Goal: Task Accomplishment & Management: Use online tool/utility

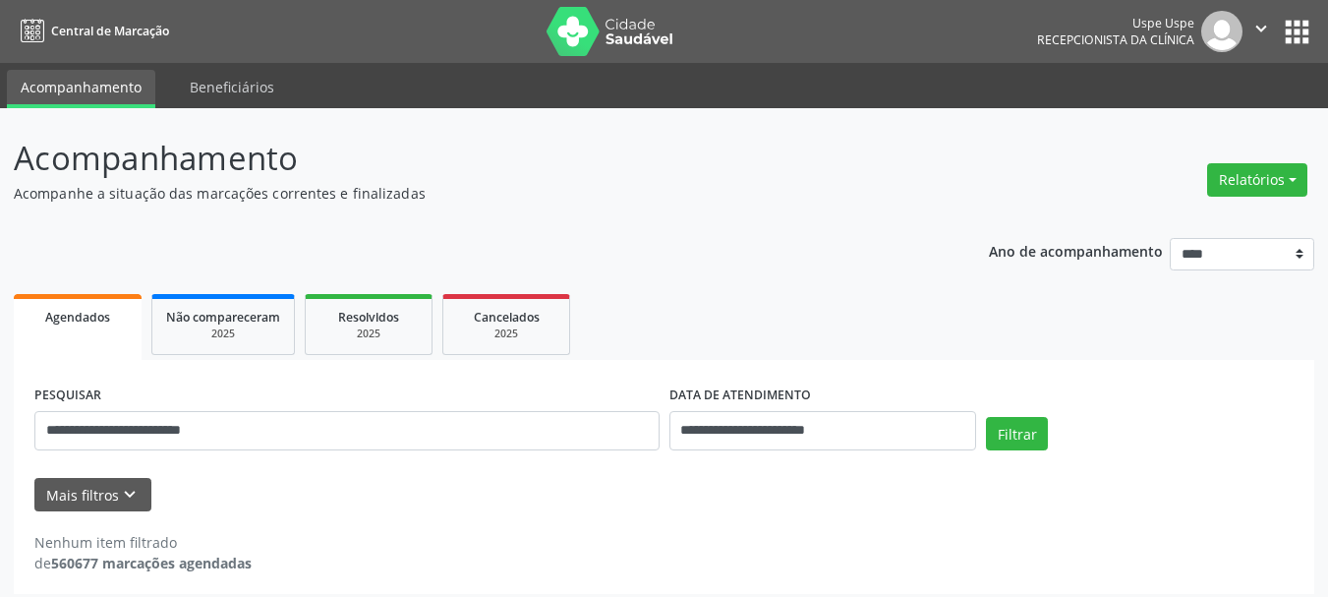
scroll to position [11, 0]
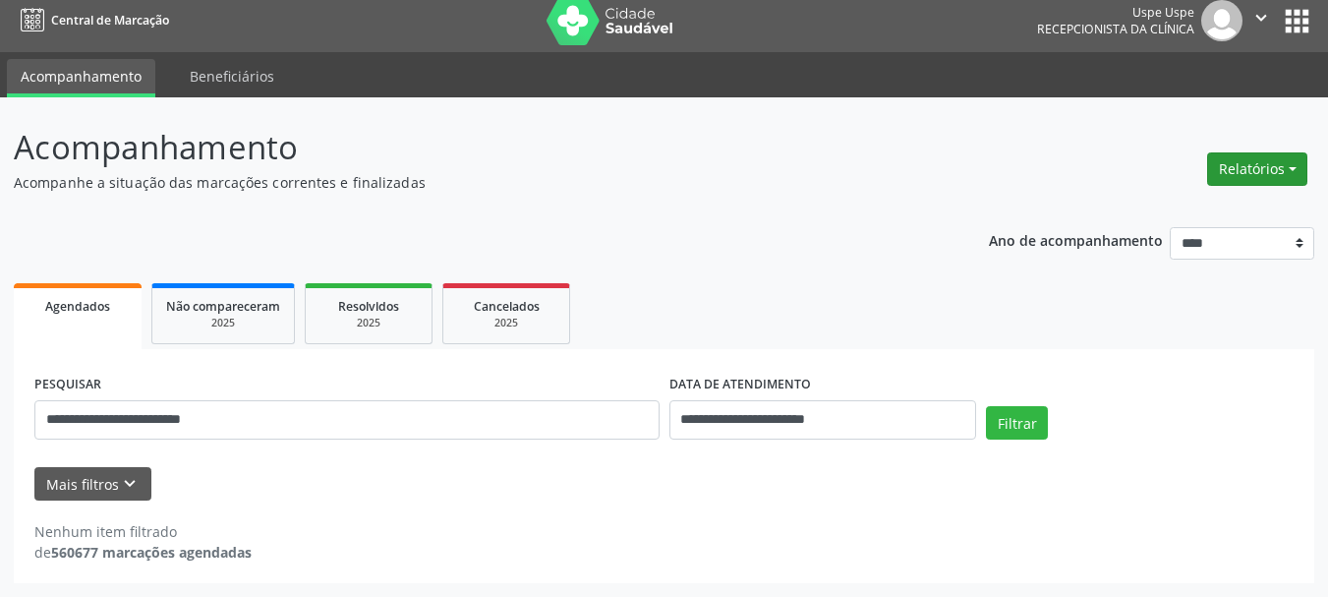
drag, startPoint x: 1238, startPoint y: 148, endPoint x: 1239, endPoint y: 171, distance: 22.6
click at [1239, 150] on div "Relatórios Agendamentos Procedimentos realizados" at bounding box center [1258, 169] width 114 height 47
click at [1239, 178] on button "Relatórios" at bounding box center [1258, 168] width 100 height 33
click at [1194, 214] on link "Agendamentos" at bounding box center [1202, 212] width 211 height 28
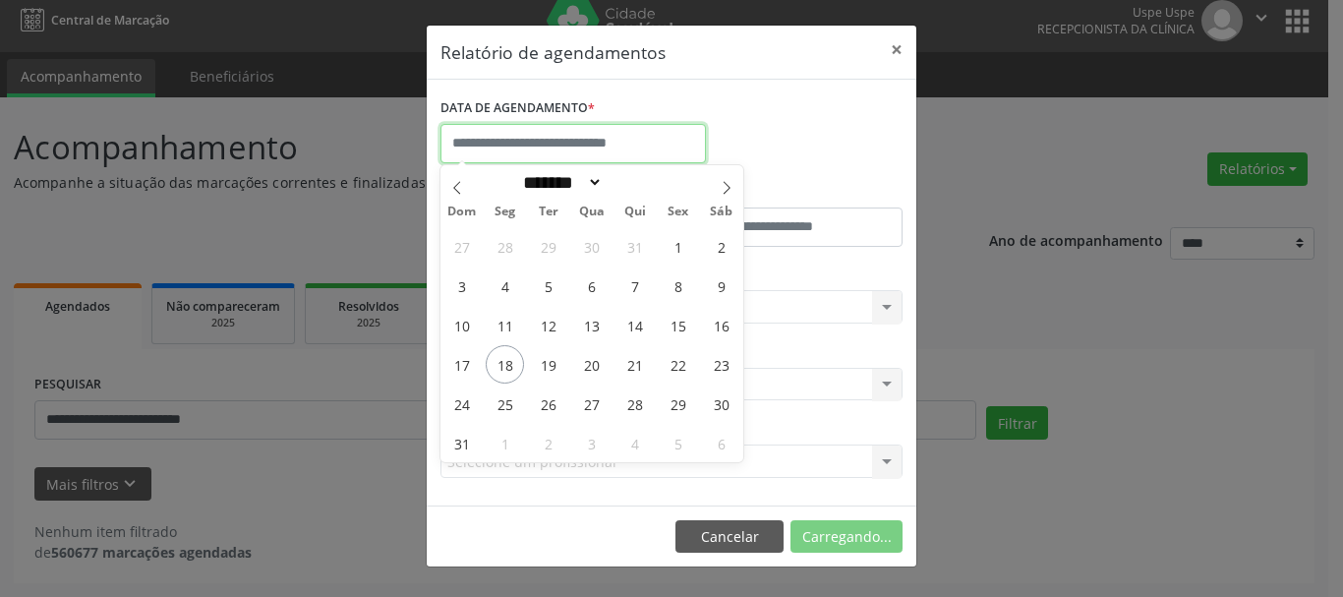
drag, startPoint x: 640, startPoint y: 138, endPoint x: 613, endPoint y: 299, distance: 163.6
click at [638, 139] on input "text" at bounding box center [573, 143] width 265 height 39
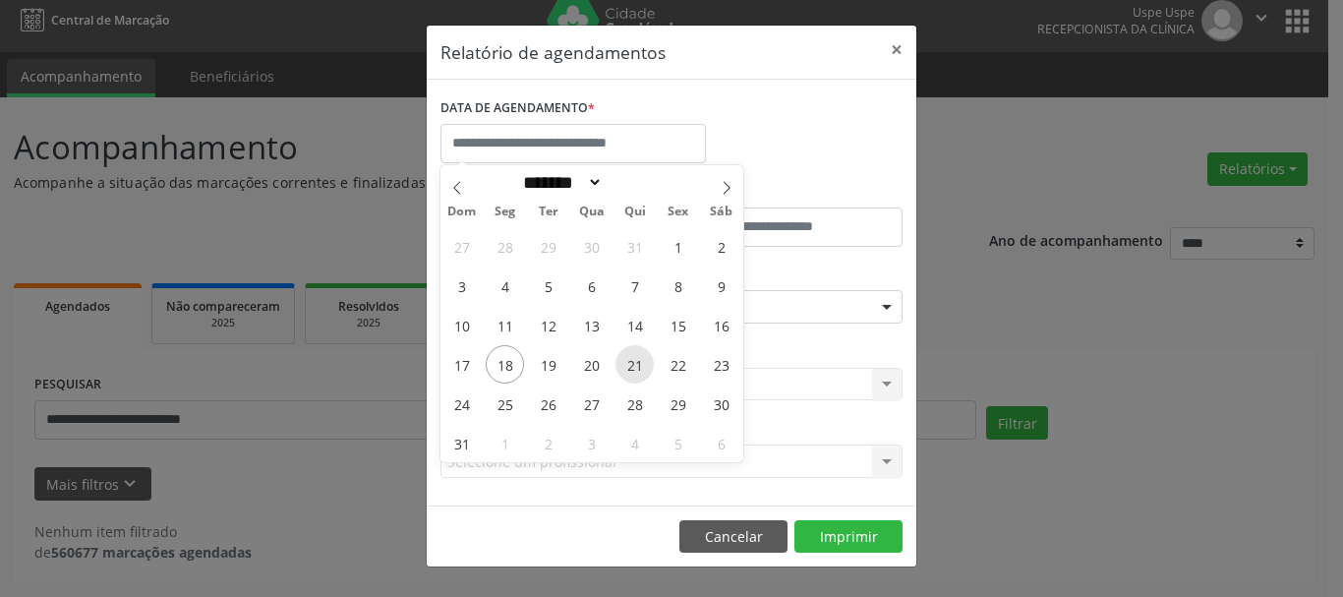
click at [634, 363] on span "21" at bounding box center [635, 364] width 38 height 38
type input "**********"
click at [634, 362] on span "21" at bounding box center [635, 364] width 38 height 38
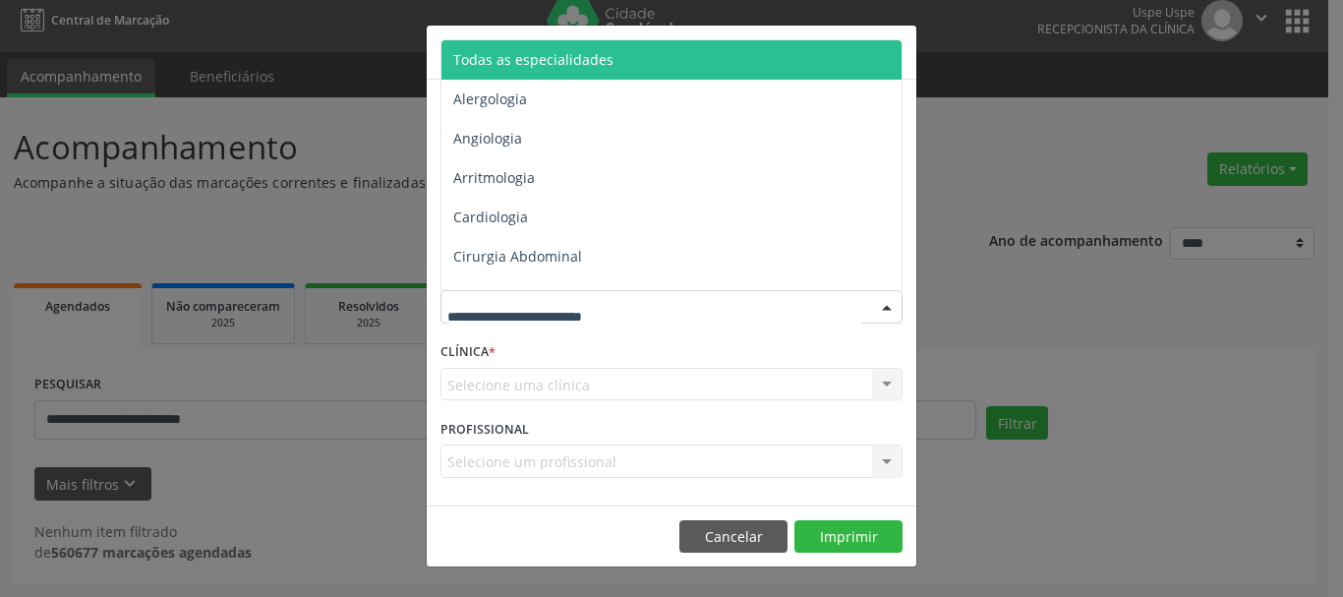
click at [530, 61] on span "Todas as especialidades" at bounding box center [533, 59] width 160 height 19
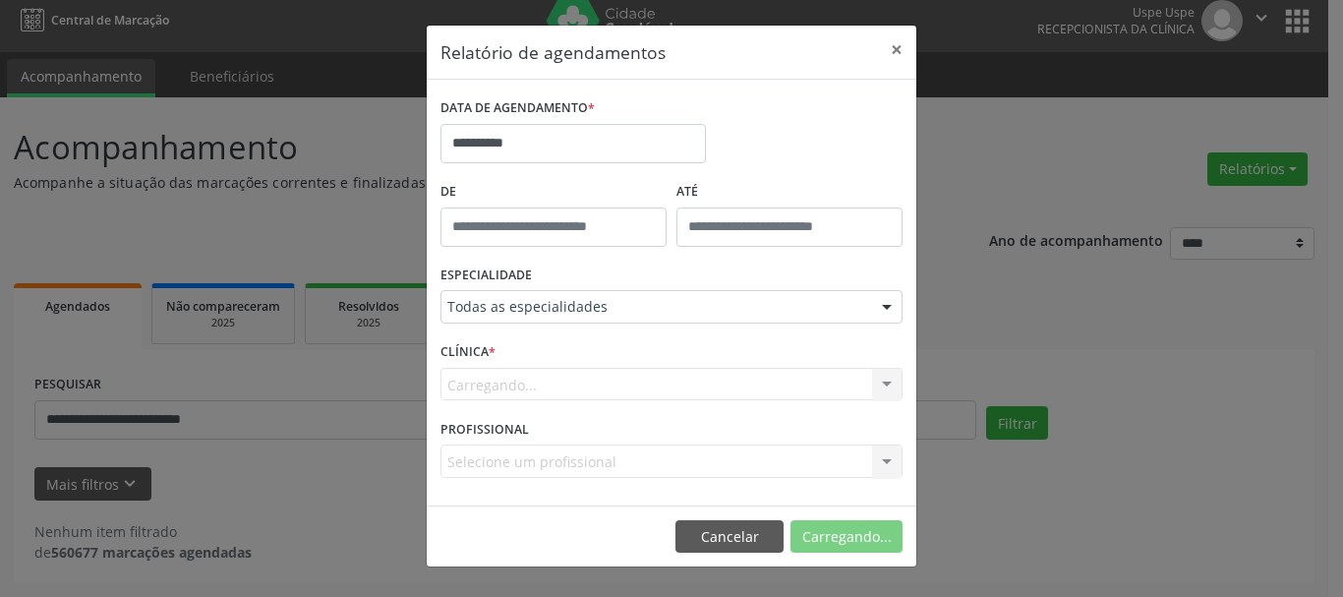
click at [491, 376] on div "Carregando... Uspe Nenhum resultado encontrado para: " " Não há nenhuma opção p…" at bounding box center [672, 384] width 462 height 33
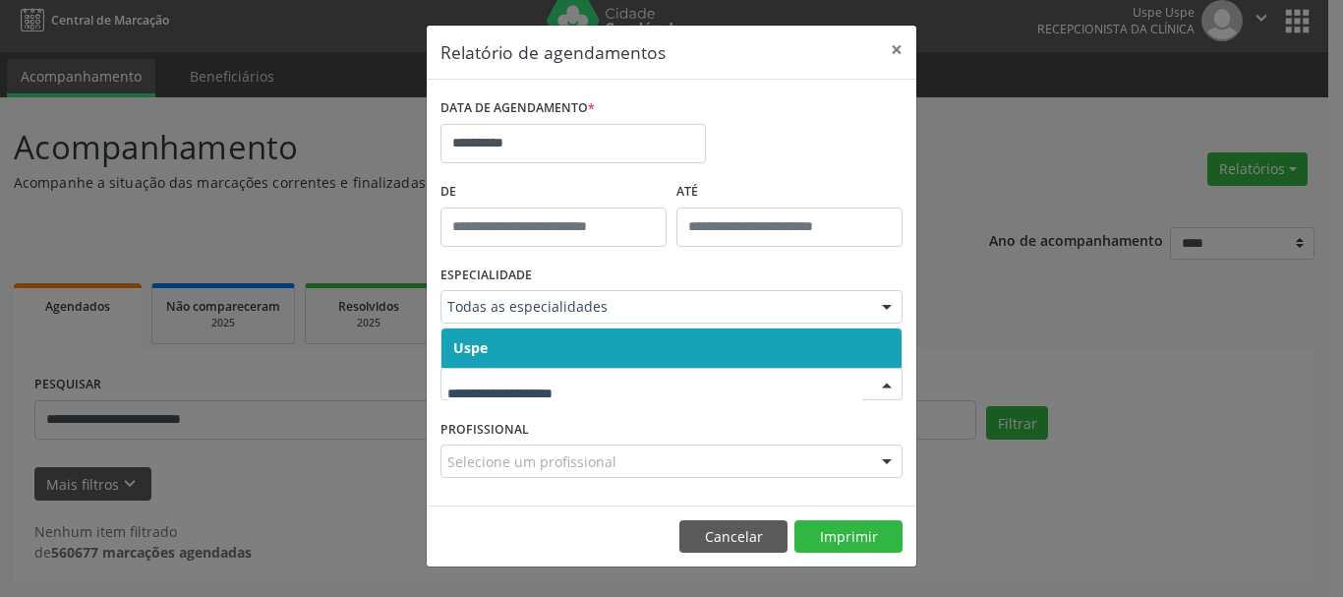
click at [457, 336] on span "Uspe" at bounding box center [672, 347] width 460 height 39
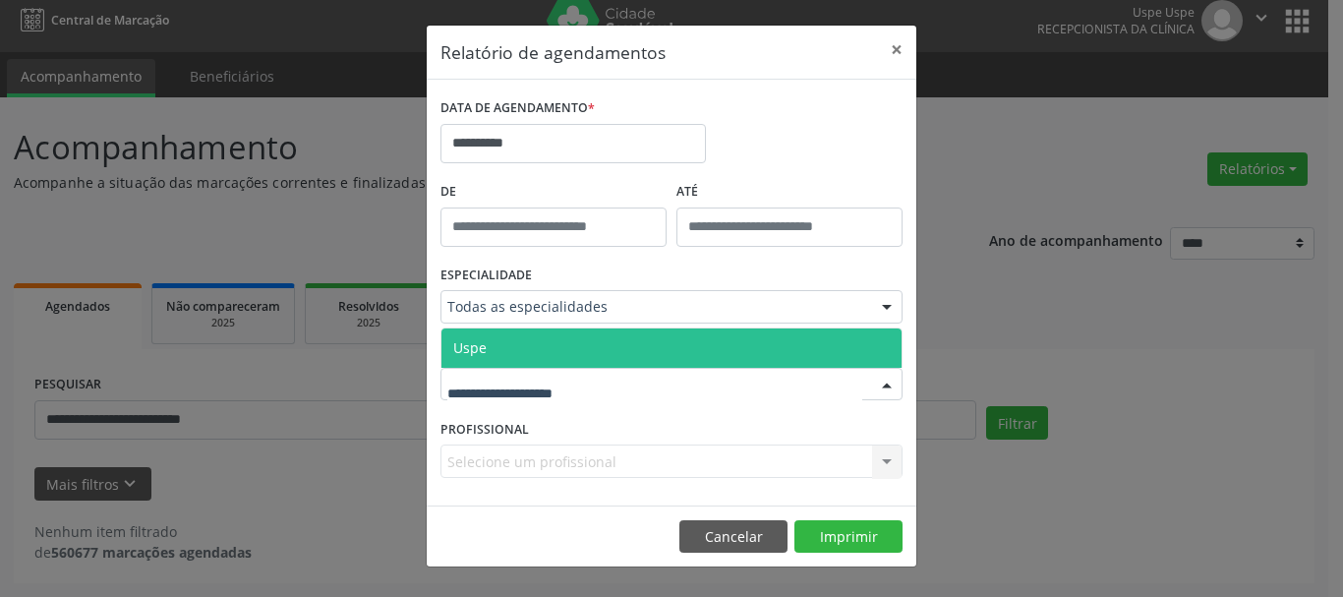
drag, startPoint x: 470, startPoint y: 356, endPoint x: 470, endPoint y: 444, distance: 88.5
click at [470, 357] on span "Uspe" at bounding box center [672, 347] width 460 height 39
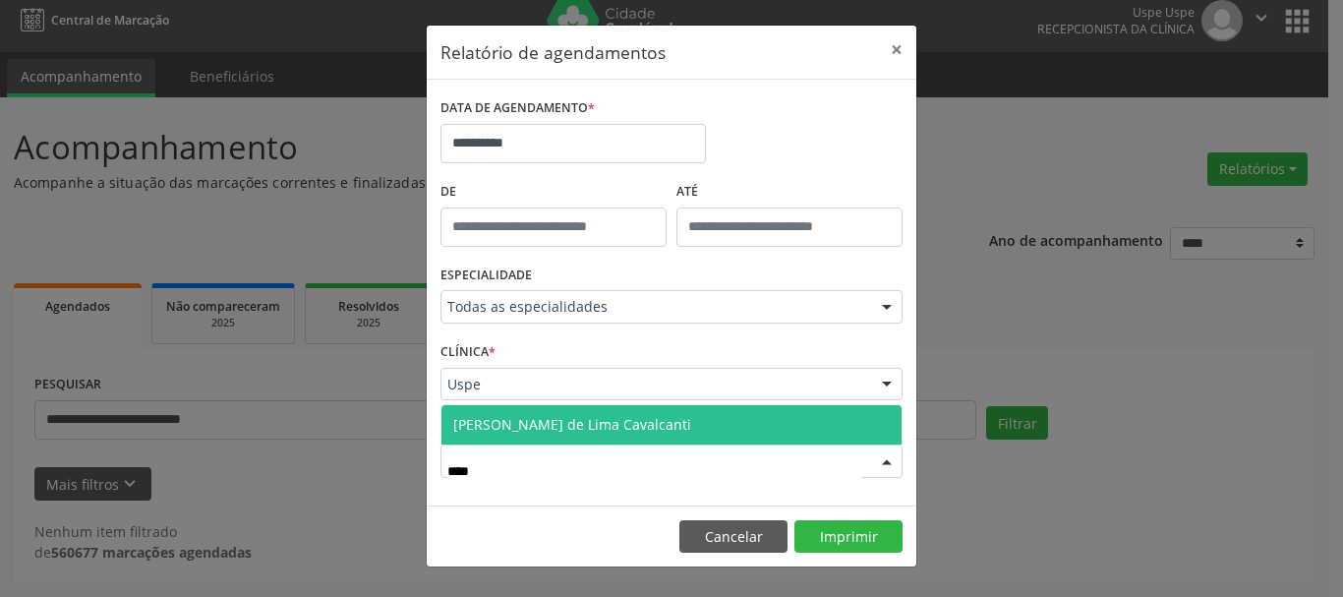
type input "*****"
click at [659, 441] on span "[PERSON_NAME] de Lima Cavalcanti" at bounding box center [672, 424] width 460 height 39
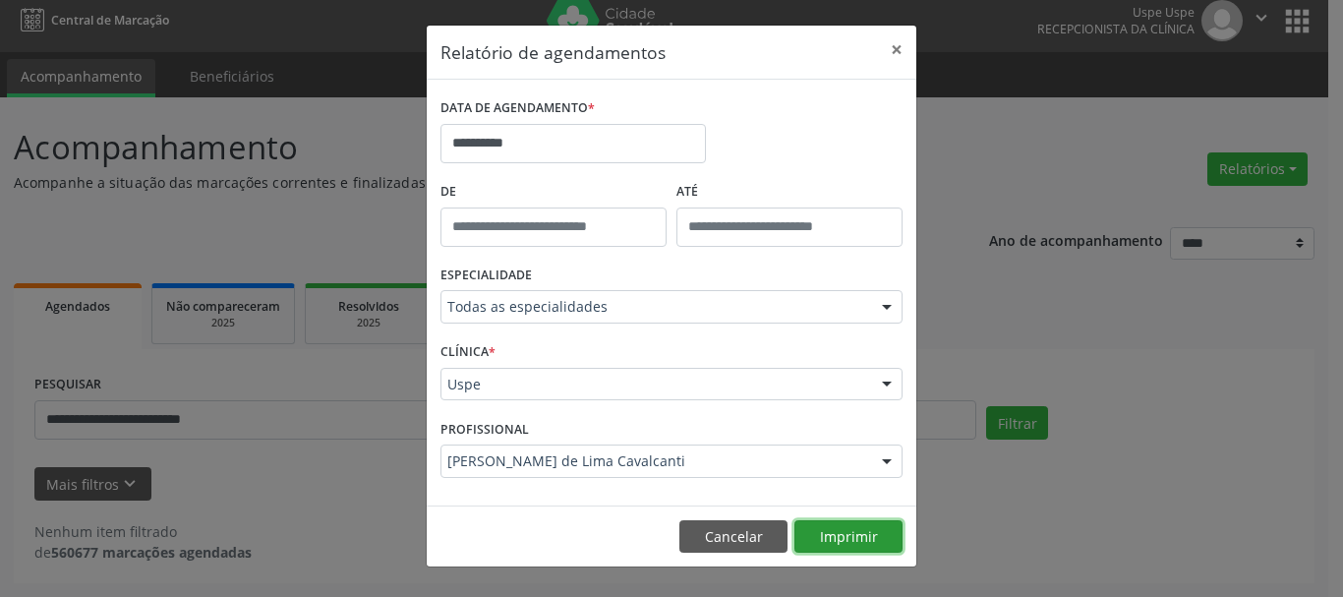
click at [829, 527] on button "Imprimir" at bounding box center [849, 536] width 108 height 33
drag, startPoint x: 890, startPoint y: 43, endPoint x: 488, endPoint y: 306, distance: 480.3
click at [888, 51] on button "×" at bounding box center [896, 50] width 39 height 48
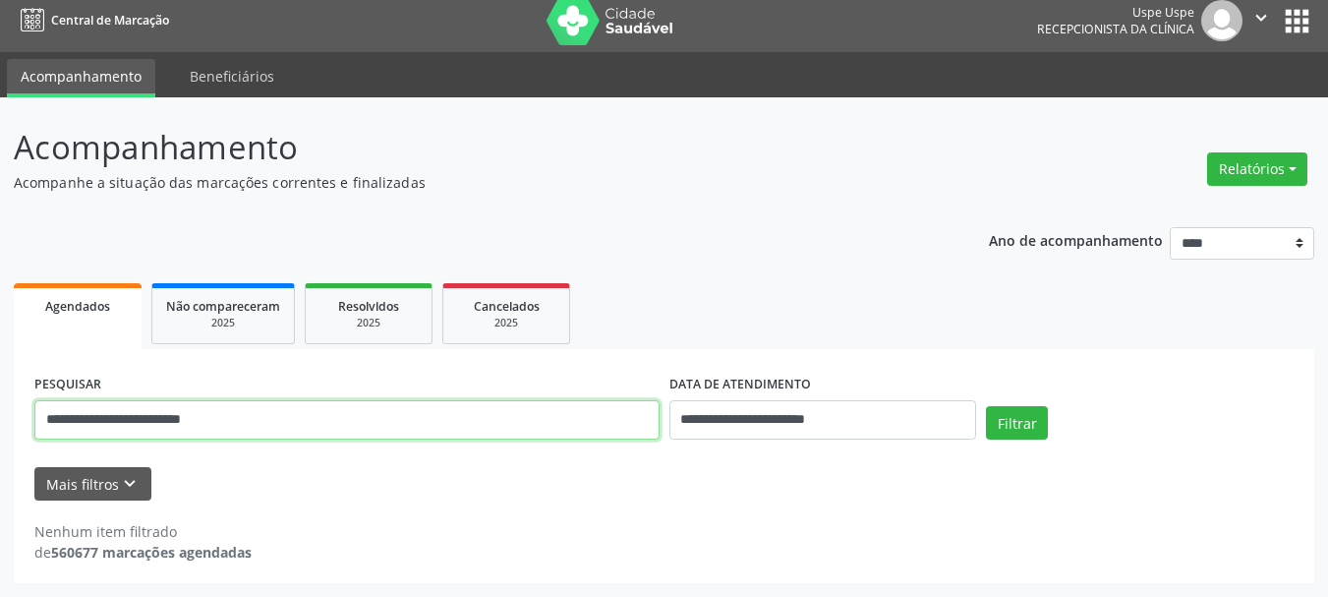
click at [323, 422] on input "**********" at bounding box center [346, 419] width 625 height 39
paste input "text"
type input "**********"
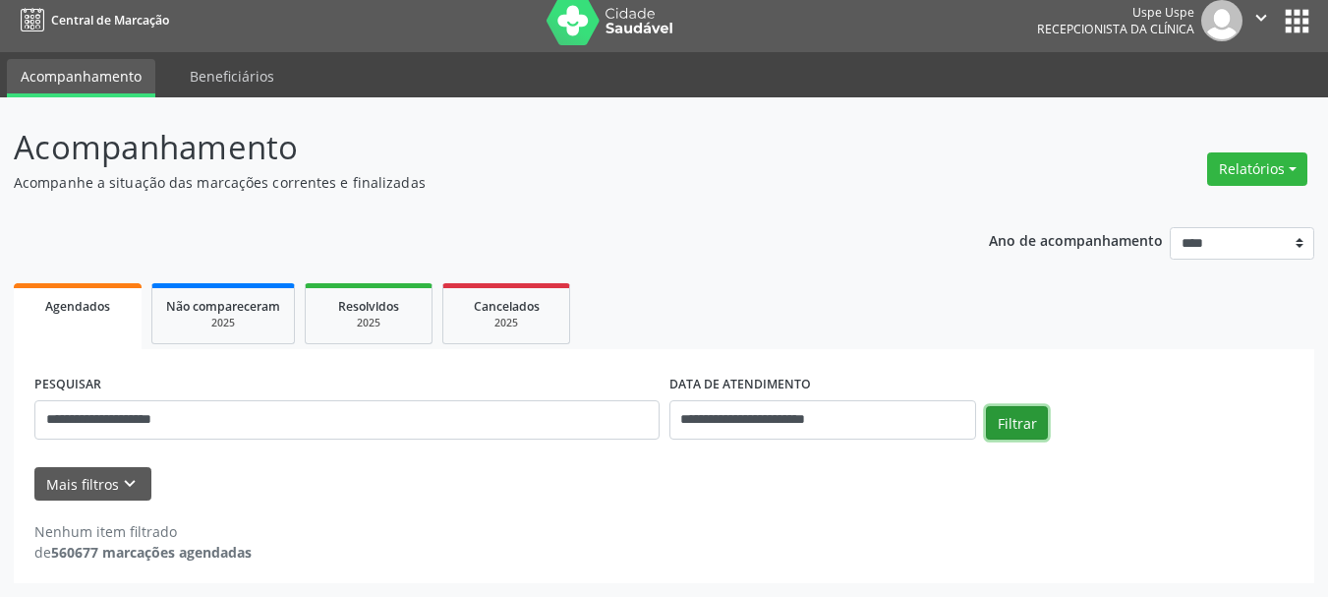
click at [1039, 409] on button "Filtrar" at bounding box center [1017, 422] width 62 height 33
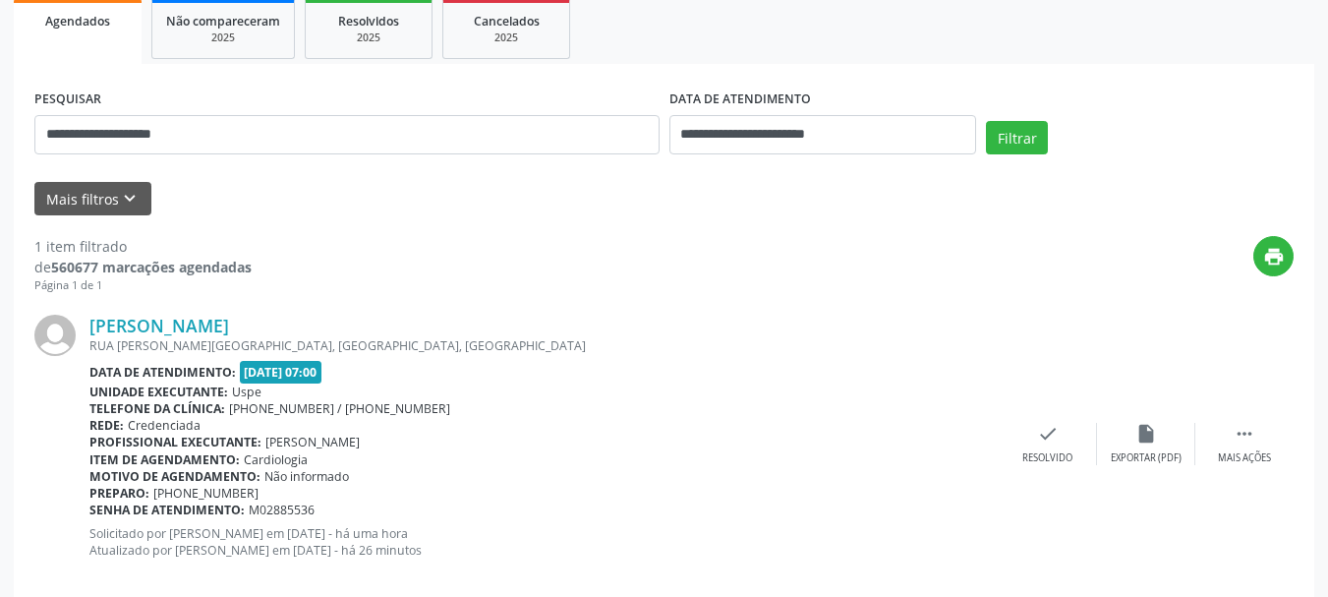
scroll to position [327, 0]
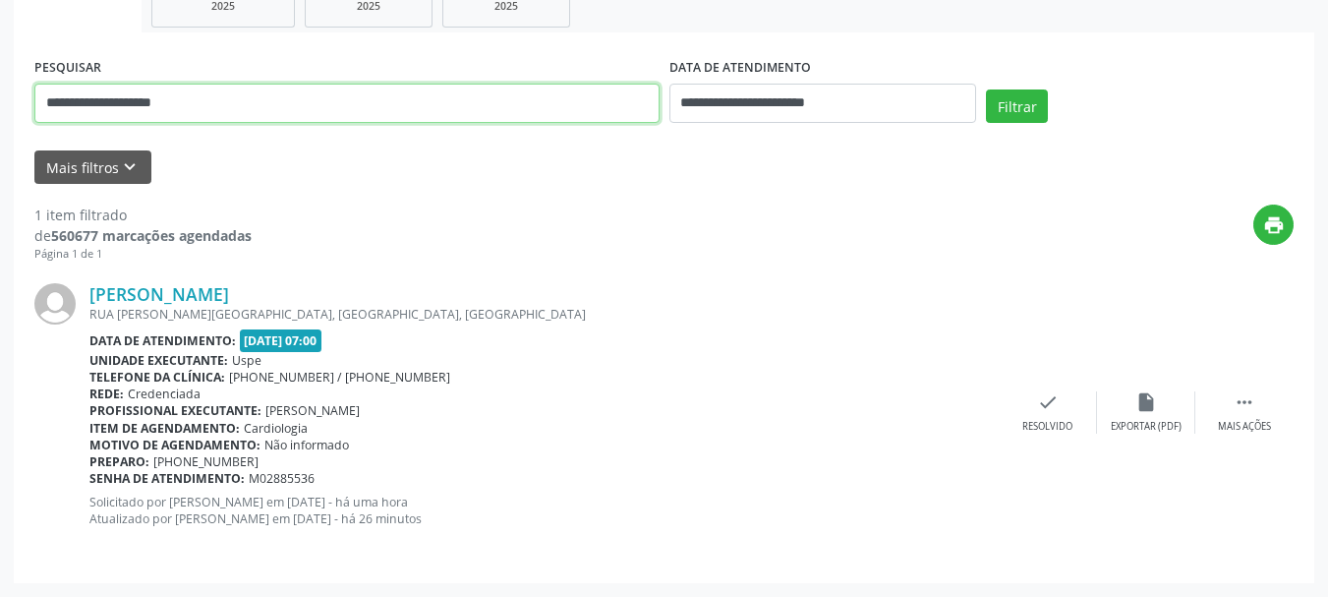
click at [399, 108] on input "**********" at bounding box center [346, 103] width 625 height 39
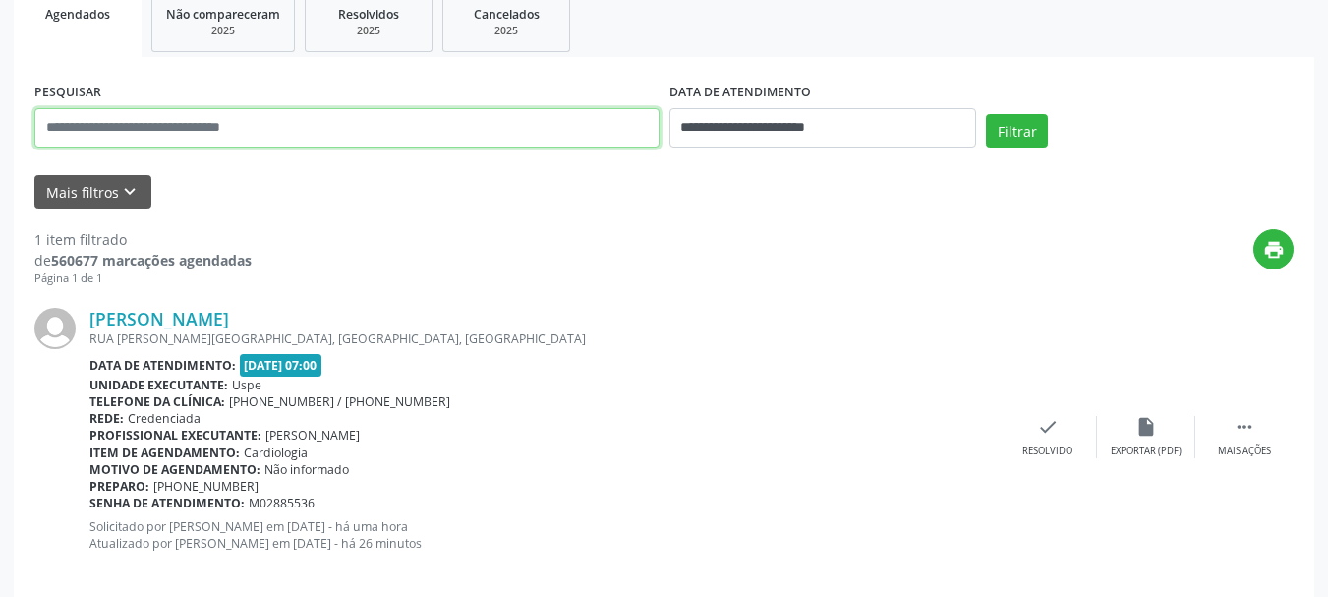
scroll to position [0, 0]
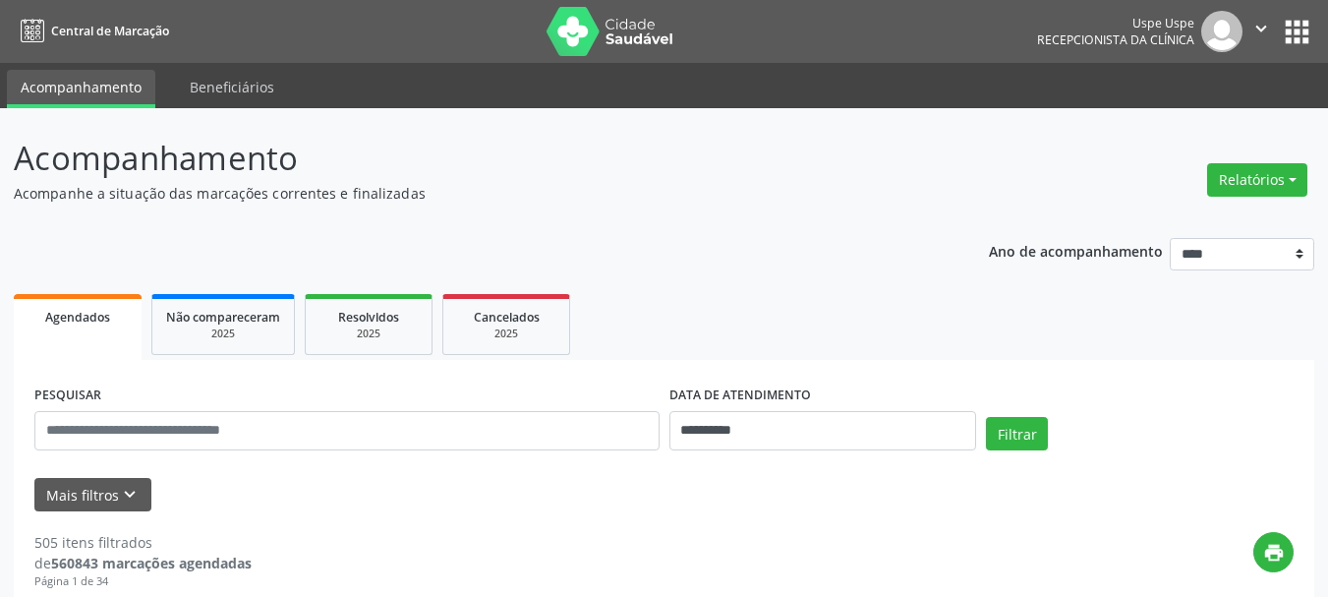
drag, startPoint x: 442, startPoint y: 146, endPoint x: 457, endPoint y: 154, distance: 18.1
drag, startPoint x: 457, startPoint y: 154, endPoint x: 1272, endPoint y: 174, distance: 815.4
click at [1281, 153] on div "Relatórios Agendamentos Procedimentos realizados" at bounding box center [1258, 169] width 114 height 70
drag, startPoint x: 1270, startPoint y: 178, endPoint x: 1254, endPoint y: 193, distance: 22.3
click at [1270, 179] on button "Relatórios" at bounding box center [1258, 179] width 100 height 33
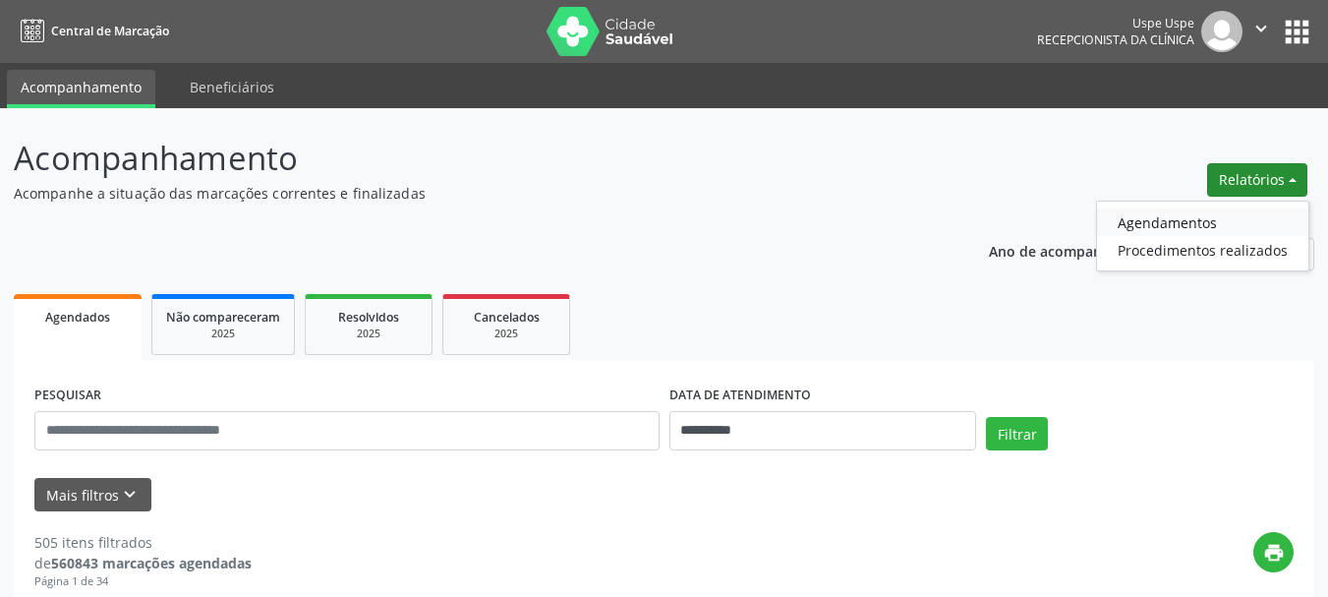
click at [1169, 227] on link "Agendamentos" at bounding box center [1202, 222] width 211 height 28
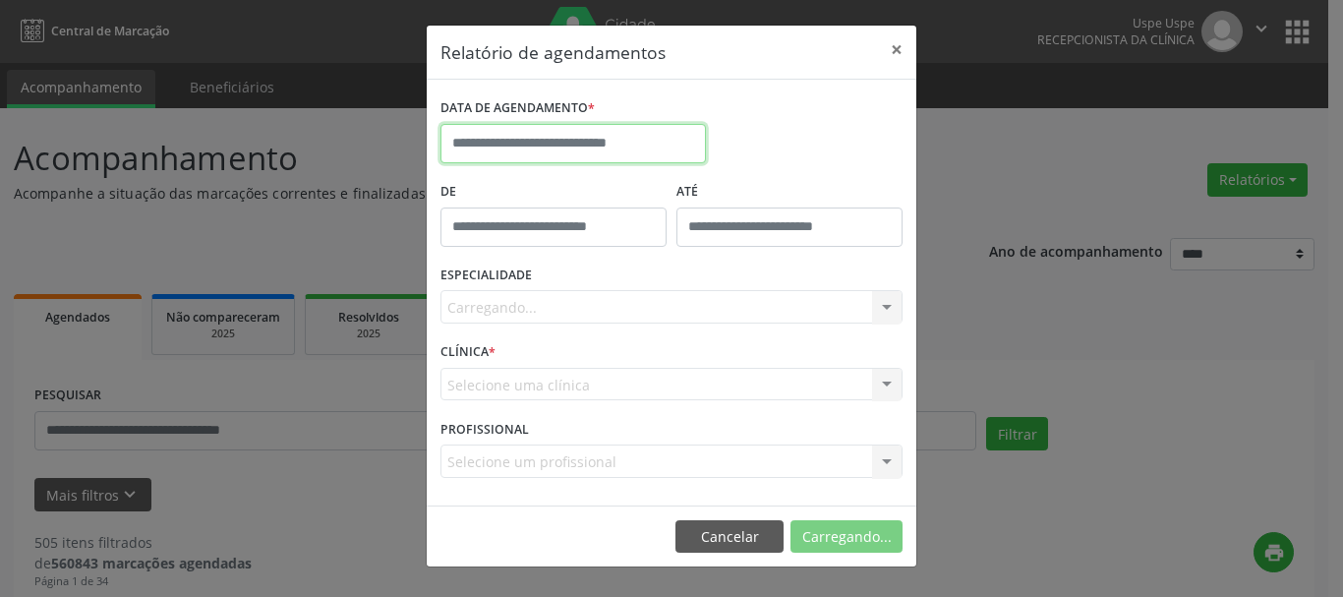
click at [647, 140] on input "text" at bounding box center [573, 143] width 265 height 39
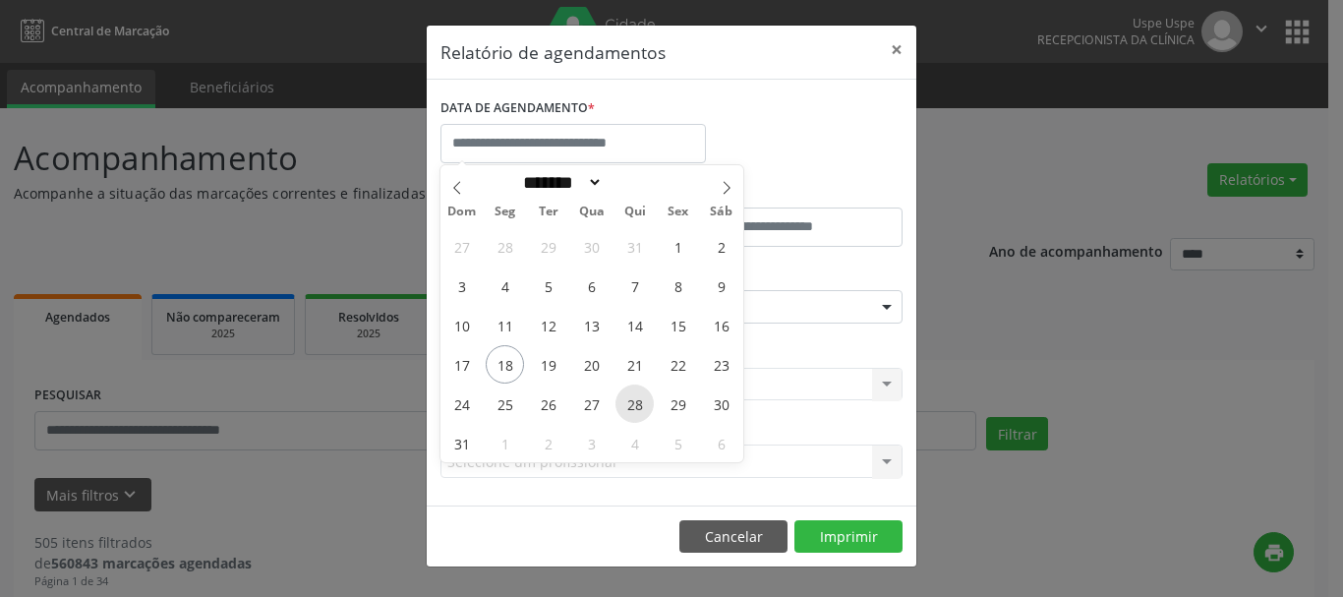
click at [634, 403] on span "28" at bounding box center [635, 403] width 38 height 38
type input "**********"
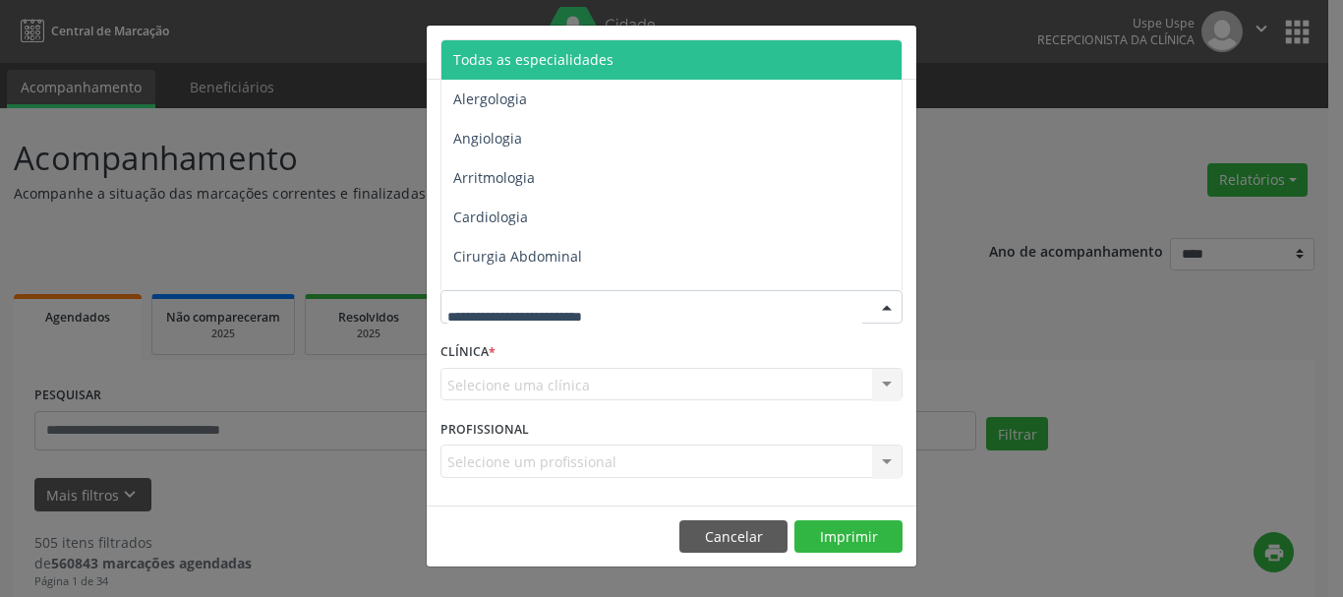
click at [549, 52] on span "Todas as especialidades" at bounding box center [533, 59] width 160 height 19
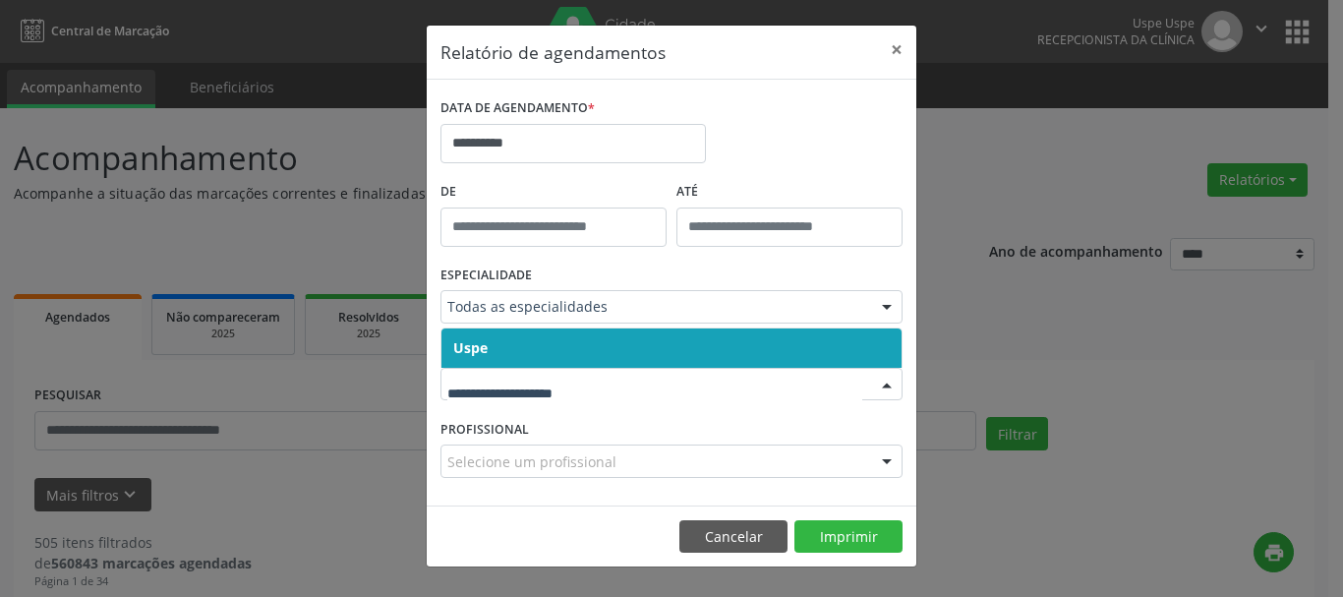
click at [486, 324] on div "ESPECIALIDADE Todas as especialidades Todas as especialidades Alergologia Angio…" at bounding box center [672, 299] width 472 height 77
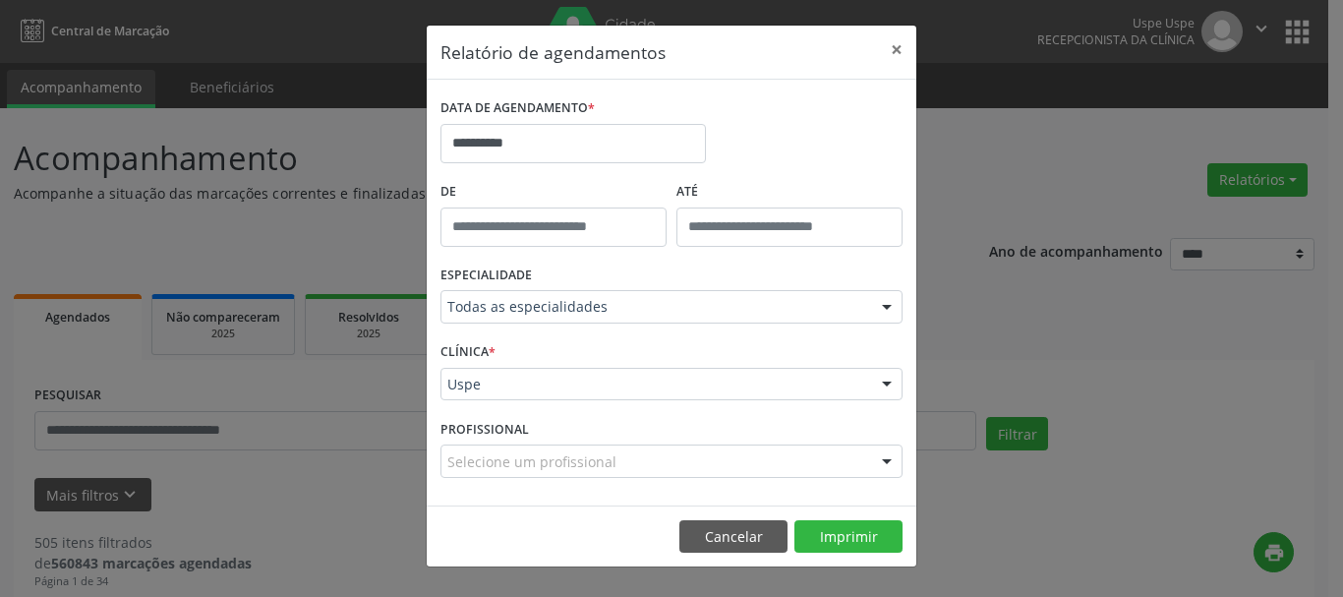
click at [473, 370] on div "Uspe" at bounding box center [672, 384] width 462 height 33
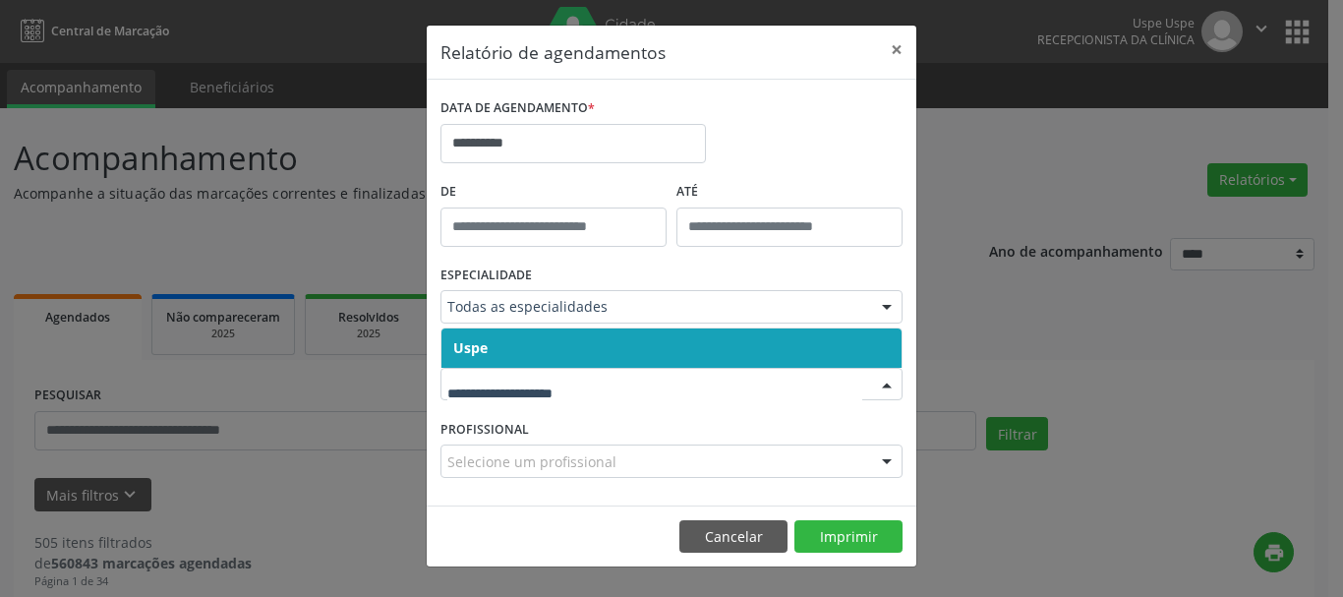
click at [471, 338] on span "Uspe" at bounding box center [470, 347] width 34 height 19
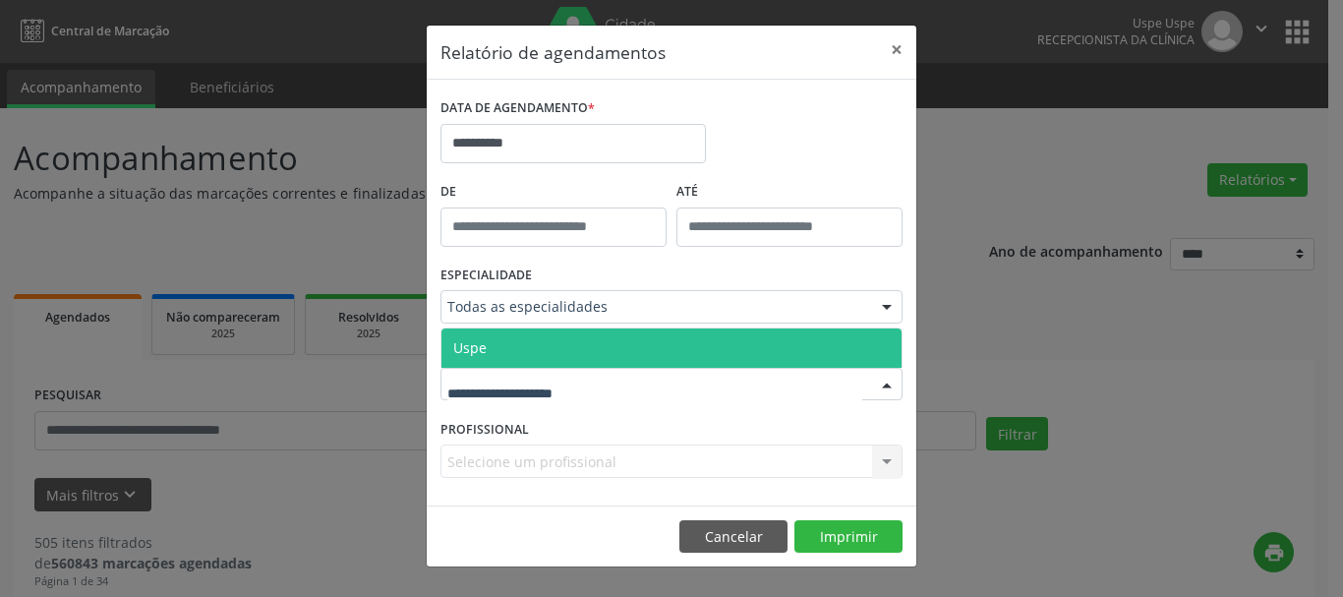
drag, startPoint x: 482, startPoint y: 384, endPoint x: 478, endPoint y: 342, distance: 42.5
drag, startPoint x: 478, startPoint y: 342, endPoint x: 487, endPoint y: 411, distance: 69.4
click at [478, 344] on span "Uspe" at bounding box center [469, 347] width 33 height 19
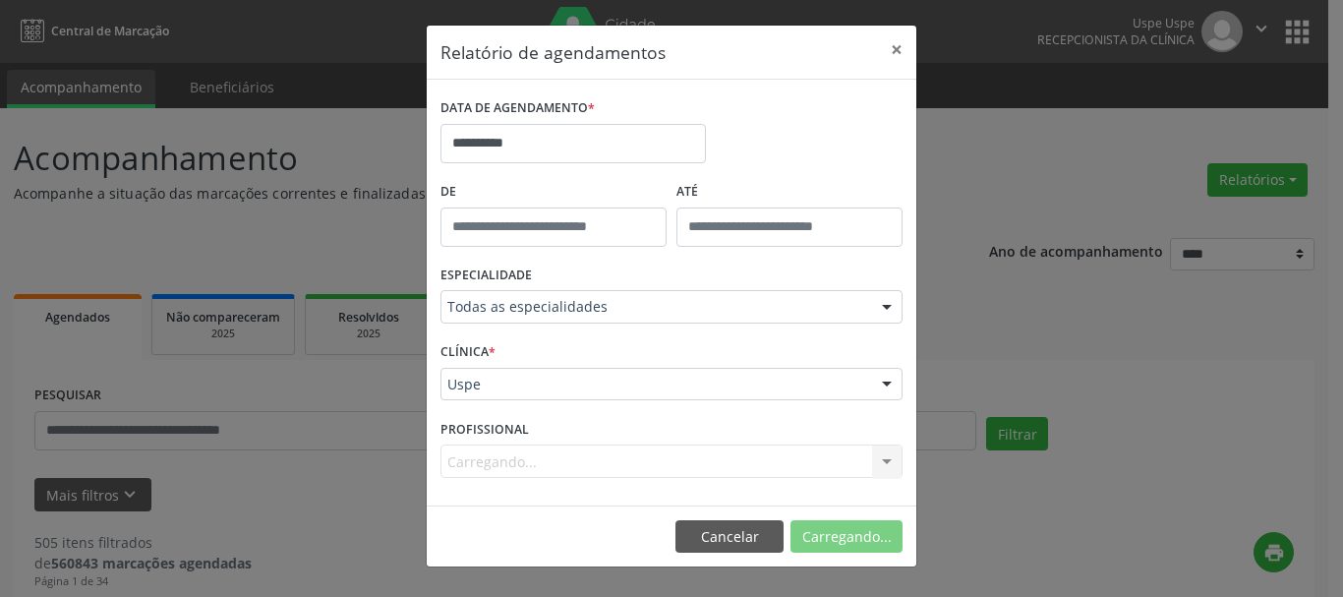
click at [497, 463] on div "Carregando... Nenhum resultado encontrado para: " " Não há nenhuma opção para s…" at bounding box center [672, 460] width 462 height 33
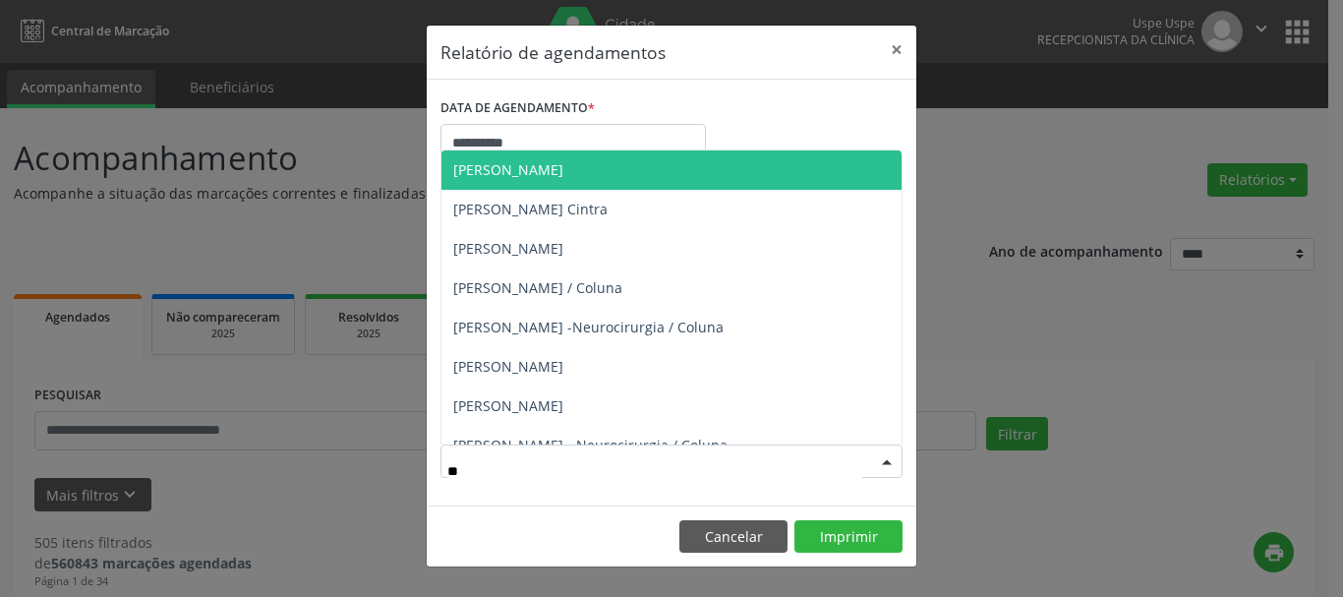
type input "***"
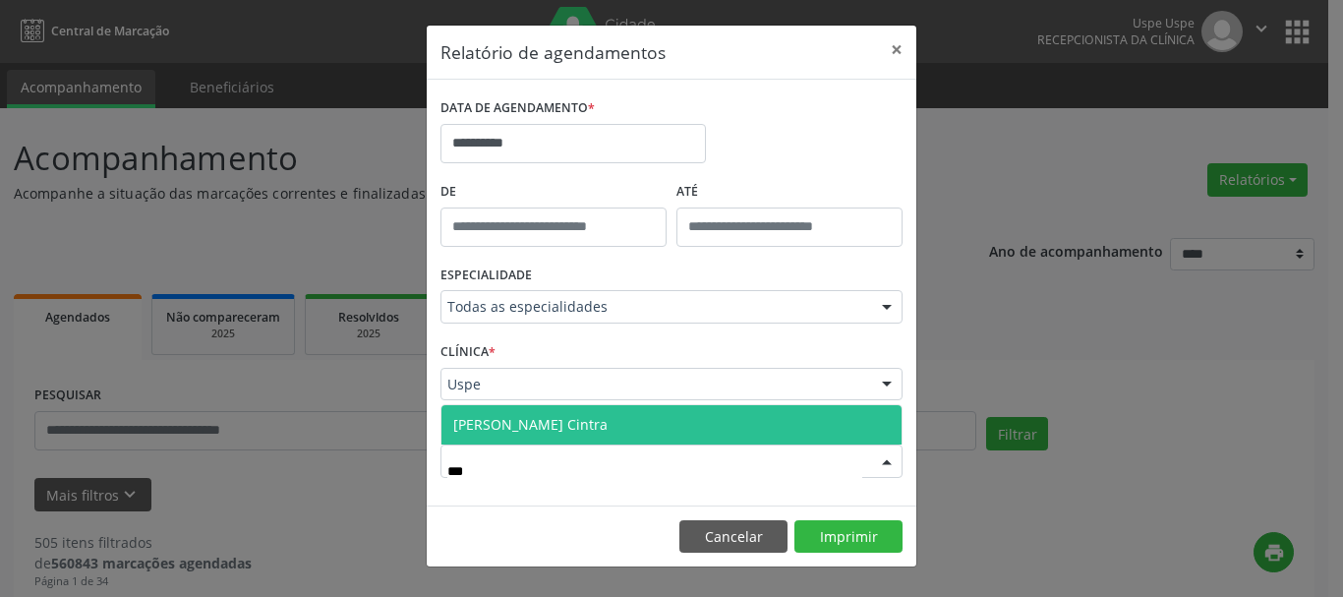
click at [482, 409] on span "[PERSON_NAME] Cintra" at bounding box center [672, 424] width 460 height 39
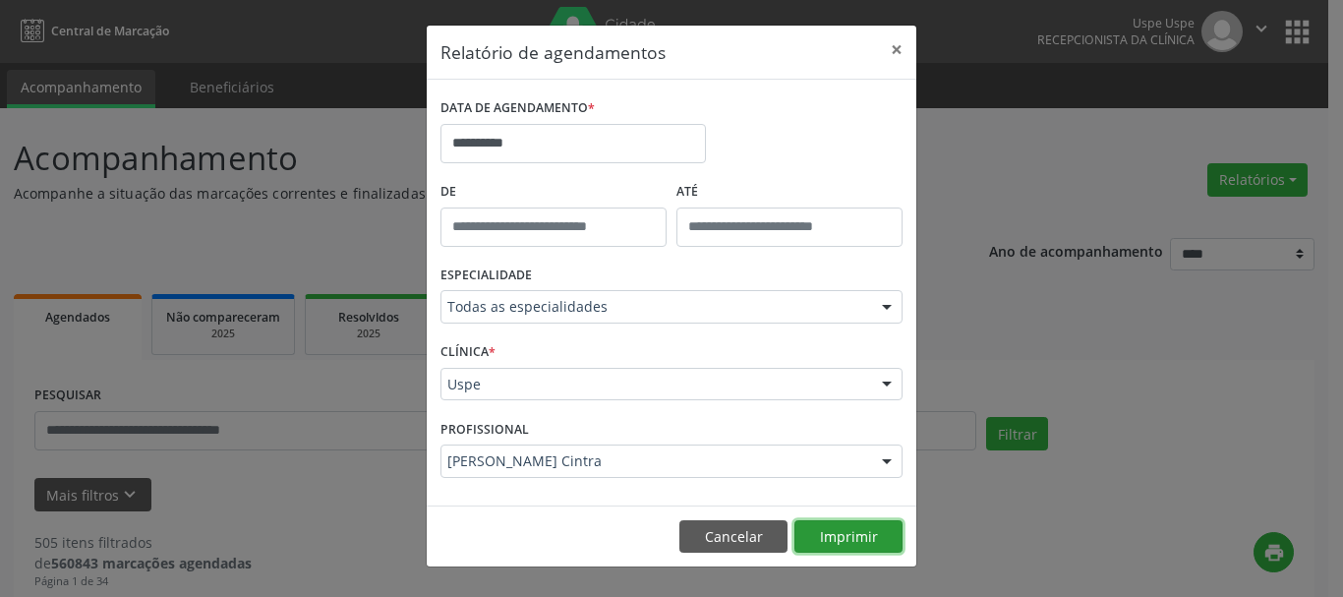
click at [832, 534] on button "Imprimir" at bounding box center [849, 536] width 108 height 33
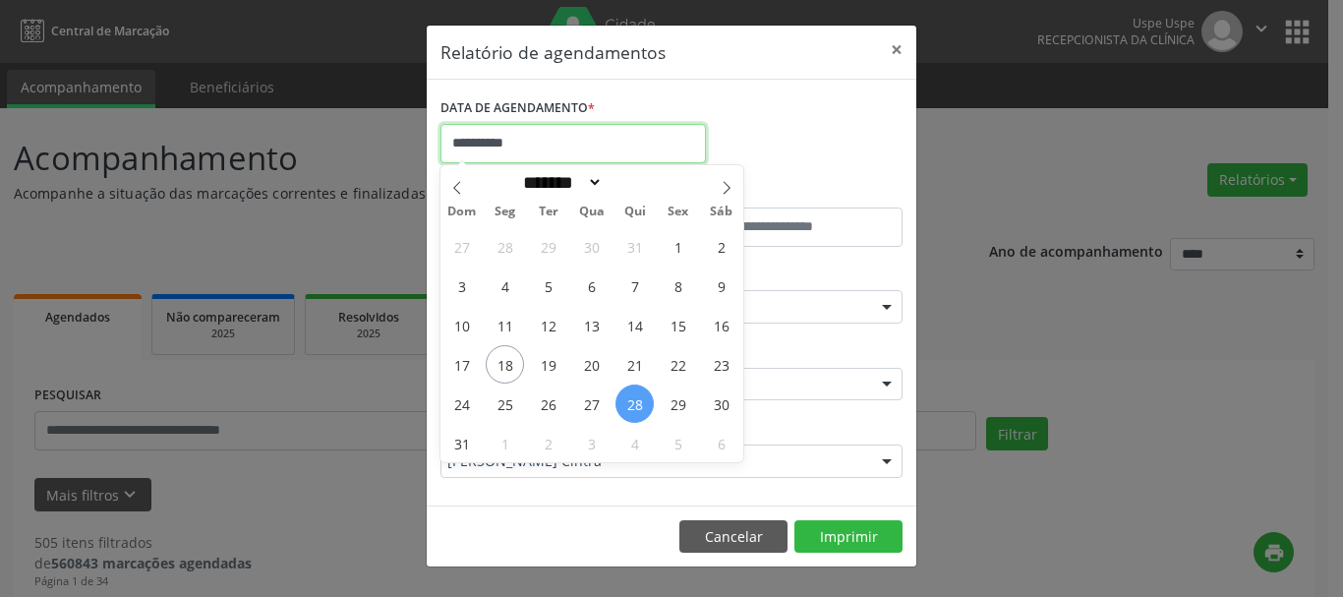
drag, startPoint x: 562, startPoint y: 127, endPoint x: 632, endPoint y: 326, distance: 211.5
click at [563, 131] on input "**********" at bounding box center [573, 143] width 265 height 39
click at [686, 361] on span "22" at bounding box center [678, 364] width 38 height 38
type input "**********"
click at [686, 361] on span "22" at bounding box center [678, 364] width 38 height 38
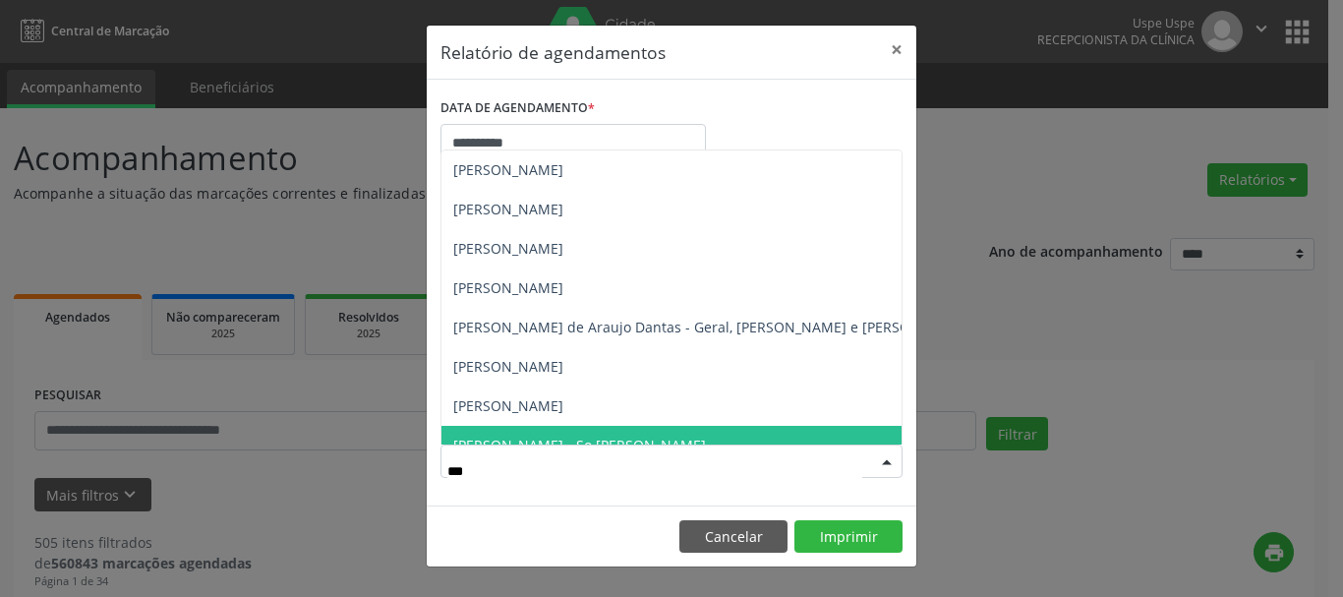
type input "****"
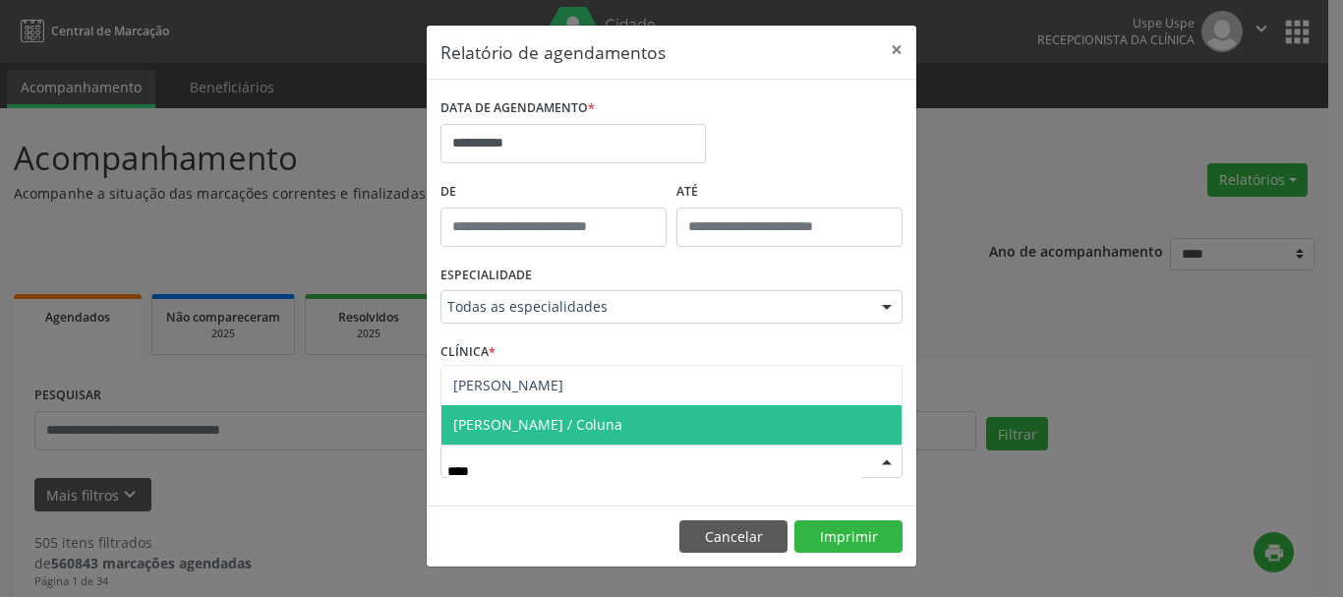
click at [539, 427] on span "[PERSON_NAME] / Coluna" at bounding box center [537, 424] width 169 height 19
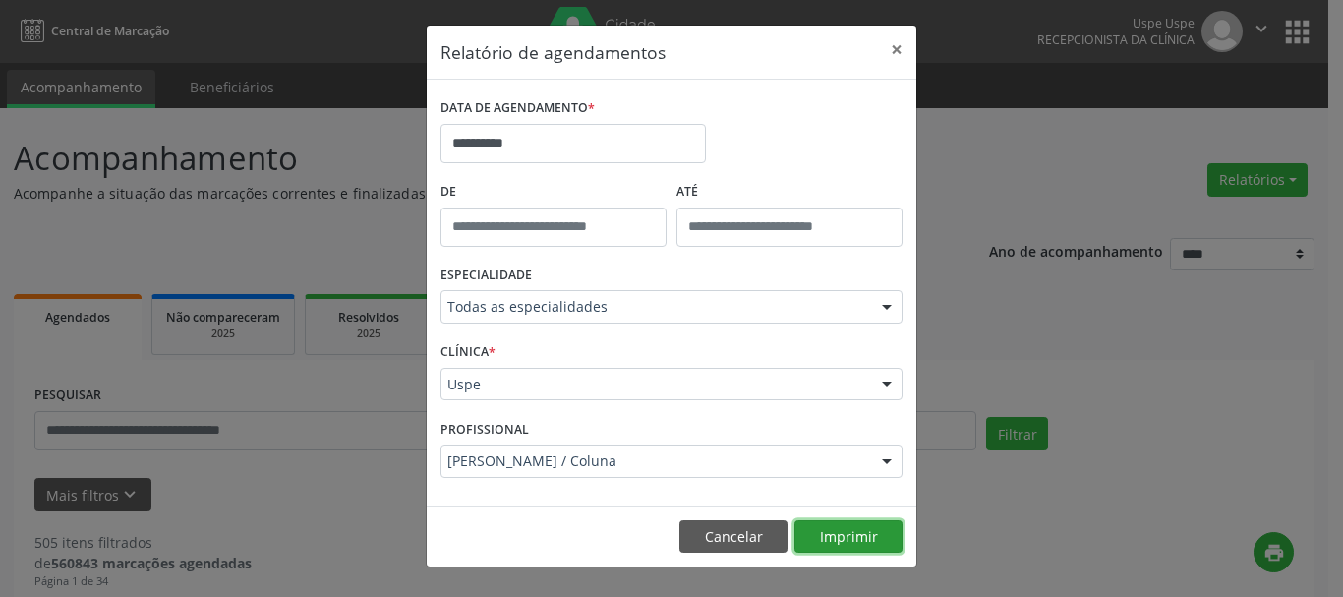
click at [877, 545] on button "Imprimir" at bounding box center [849, 536] width 108 height 33
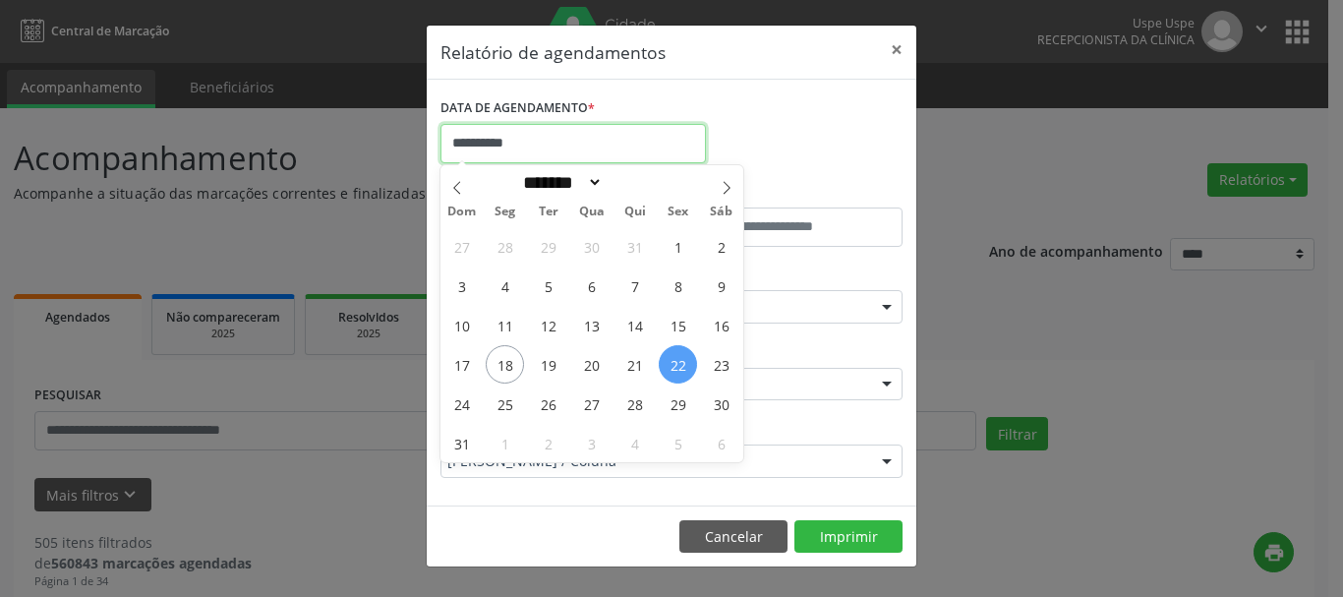
click at [609, 146] on input "**********" at bounding box center [573, 143] width 265 height 39
click at [512, 392] on span "25" at bounding box center [505, 403] width 38 height 38
type input "**********"
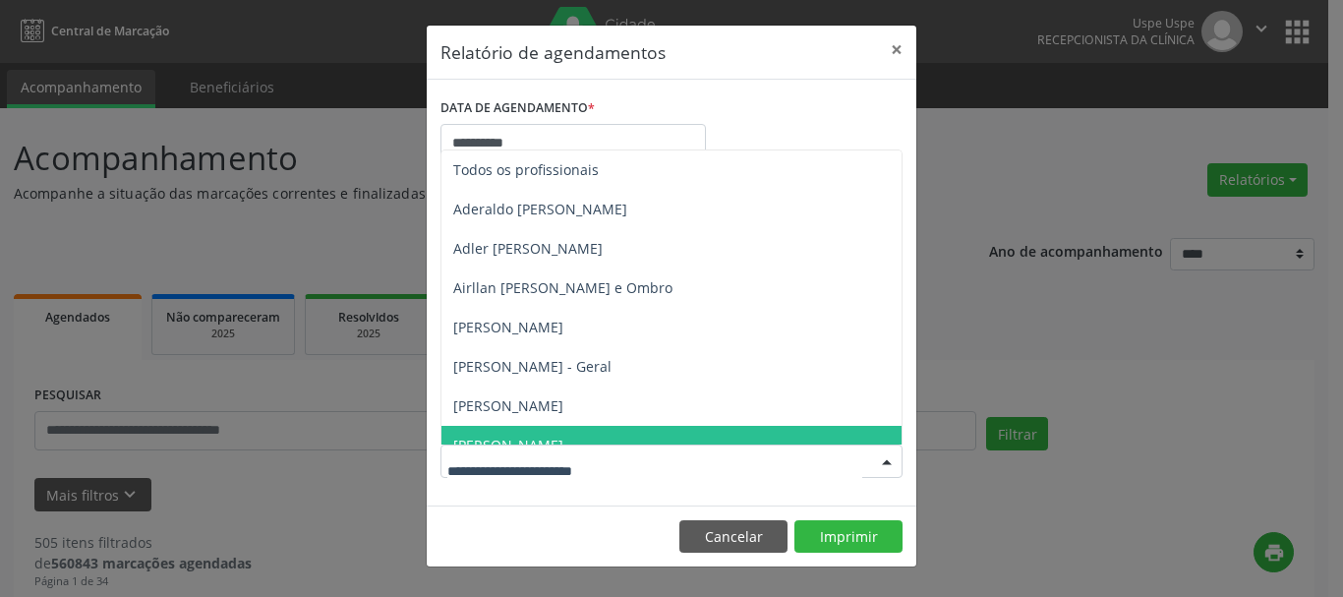
click at [458, 447] on div at bounding box center [672, 460] width 462 height 33
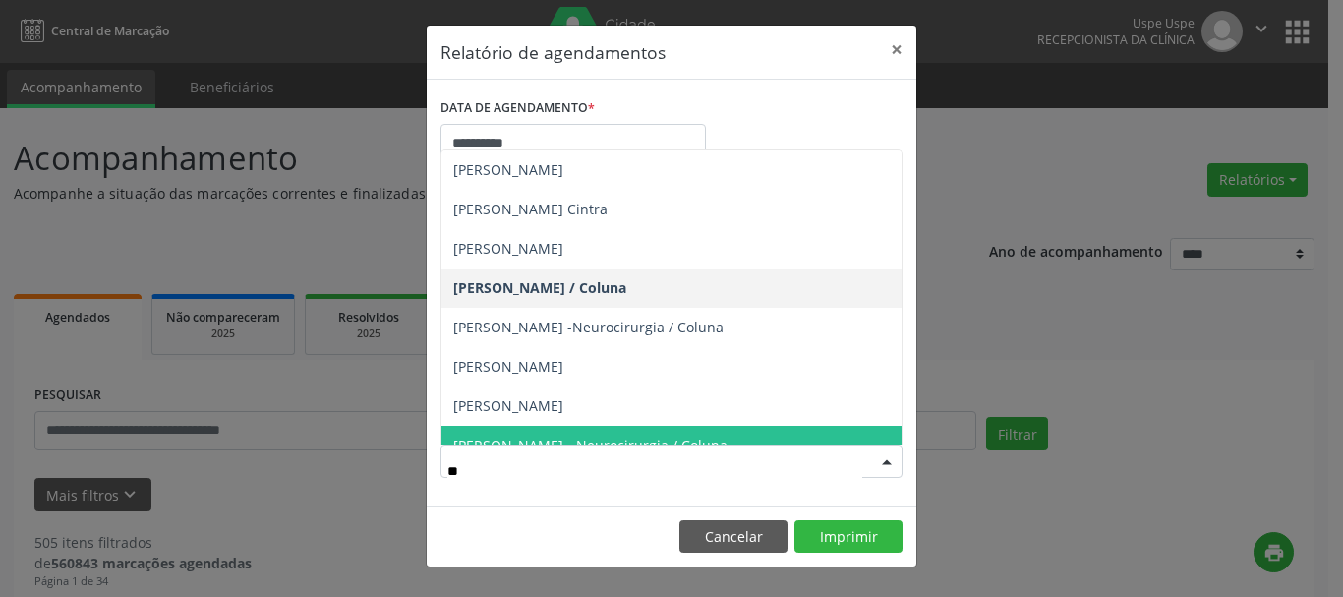
type input "***"
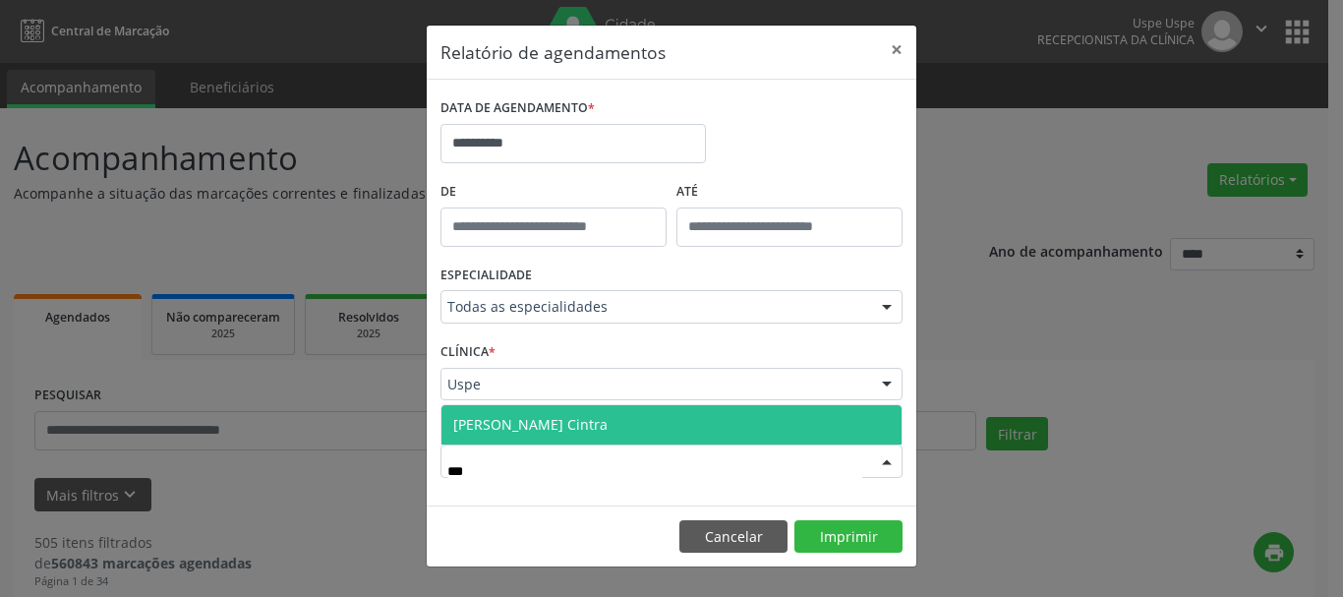
click at [539, 426] on span "[PERSON_NAME] Cintra" at bounding box center [530, 424] width 154 height 19
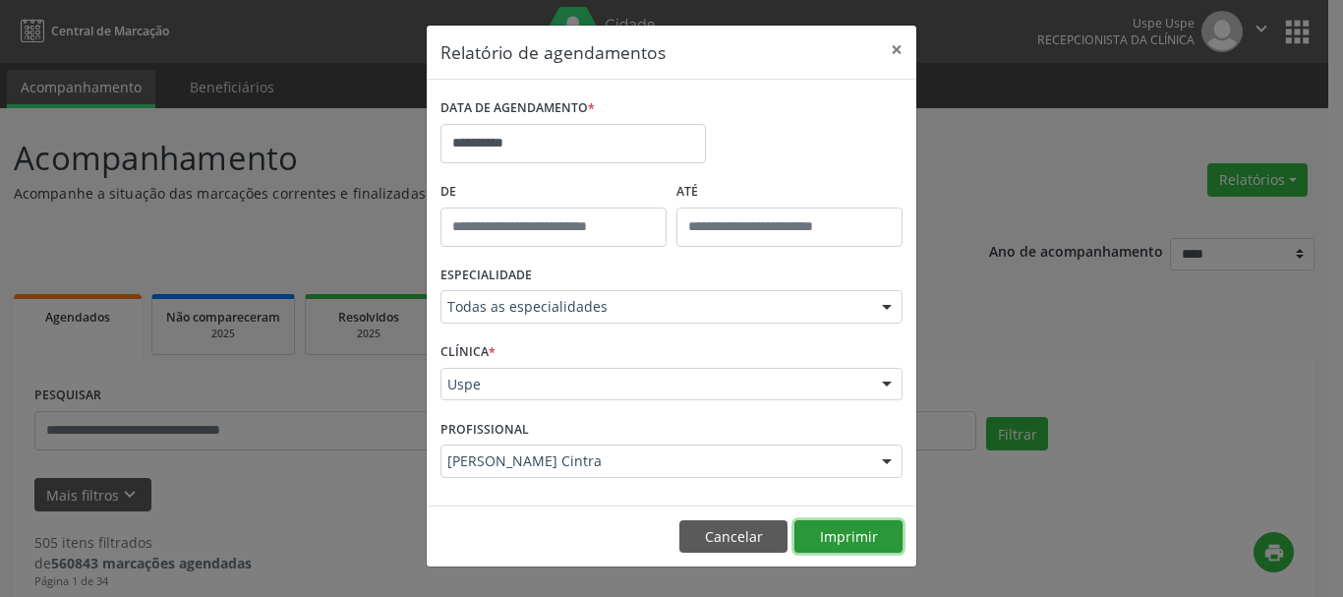
click at [864, 530] on button "Imprimir" at bounding box center [849, 536] width 108 height 33
drag, startPoint x: 701, startPoint y: 535, endPoint x: 504, endPoint y: 446, distance: 215.7
click at [700, 535] on button "Cancelar" at bounding box center [733, 536] width 108 height 33
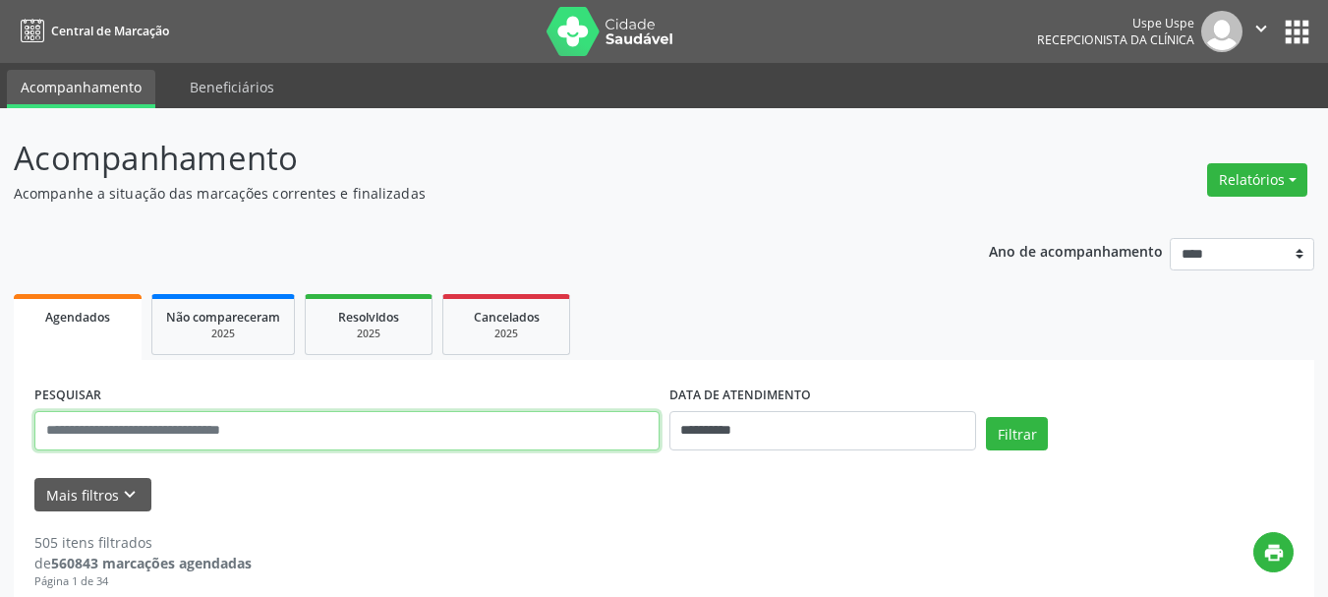
click at [383, 422] on input "text" at bounding box center [346, 430] width 625 height 39
paste input "**********"
type input "**********"
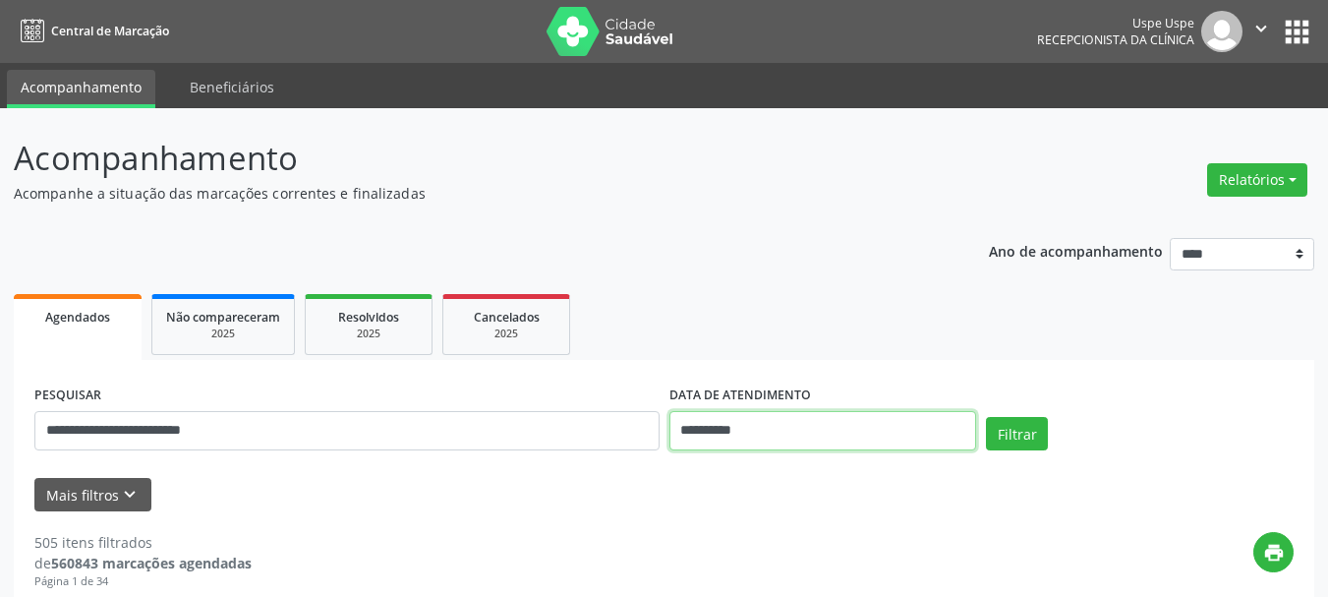
click at [742, 427] on input "**********" at bounding box center [824, 430] width 308 height 39
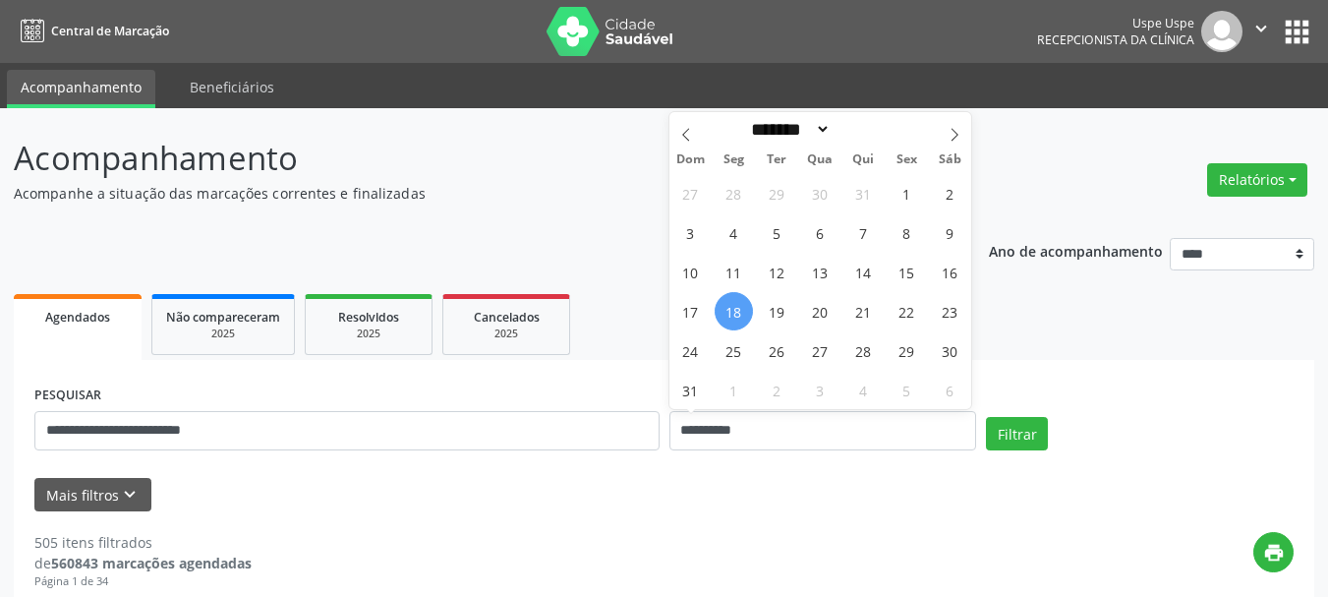
click at [722, 308] on span "18" at bounding box center [734, 311] width 38 height 38
type input "**********"
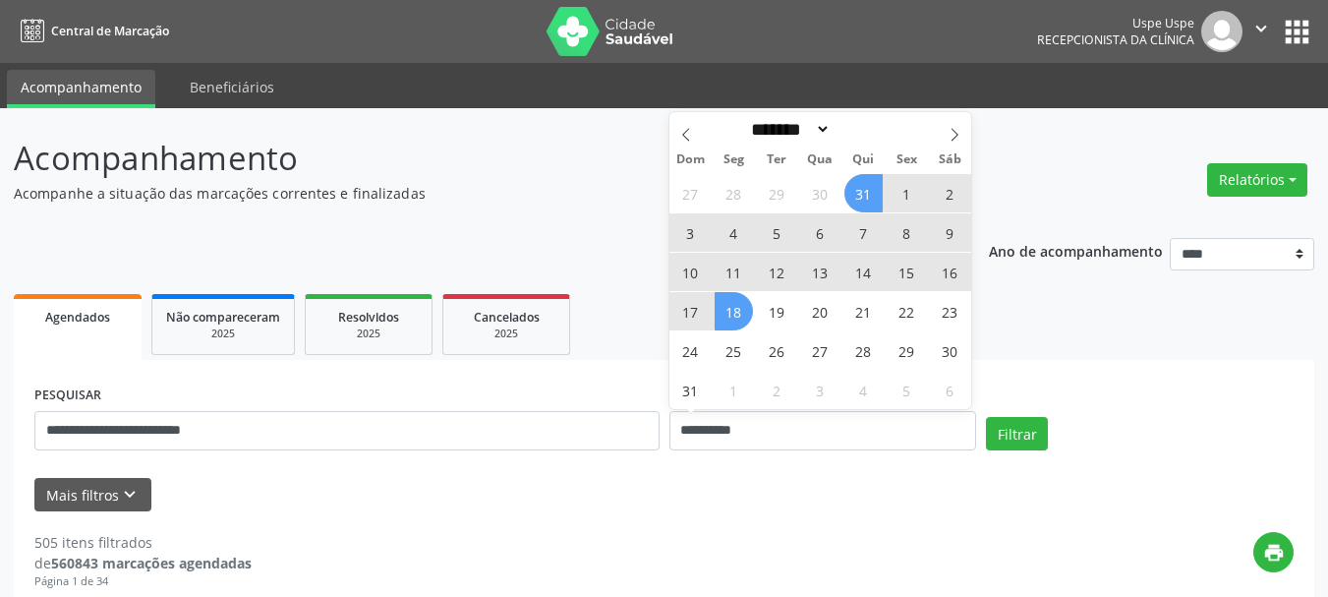
drag, startPoint x: 946, startPoint y: 126, endPoint x: 924, endPoint y: 156, distance: 37.4
click at [947, 126] on span at bounding box center [954, 128] width 33 height 33
select select "*"
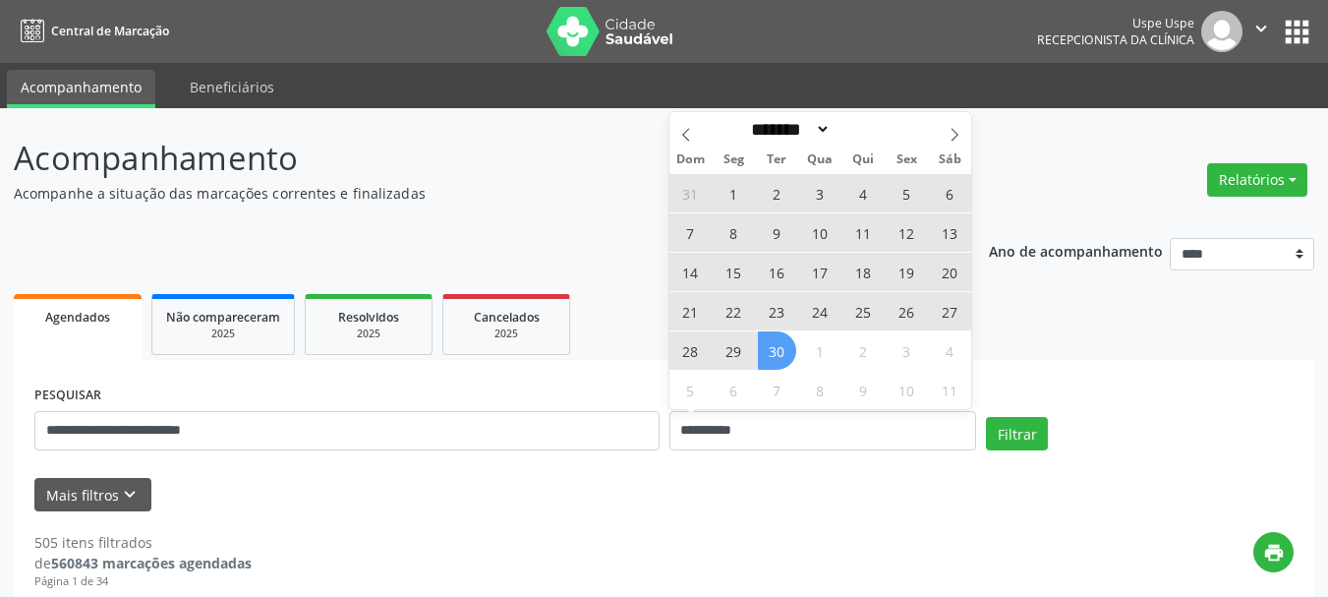
click at [775, 346] on span "30" at bounding box center [777, 350] width 38 height 38
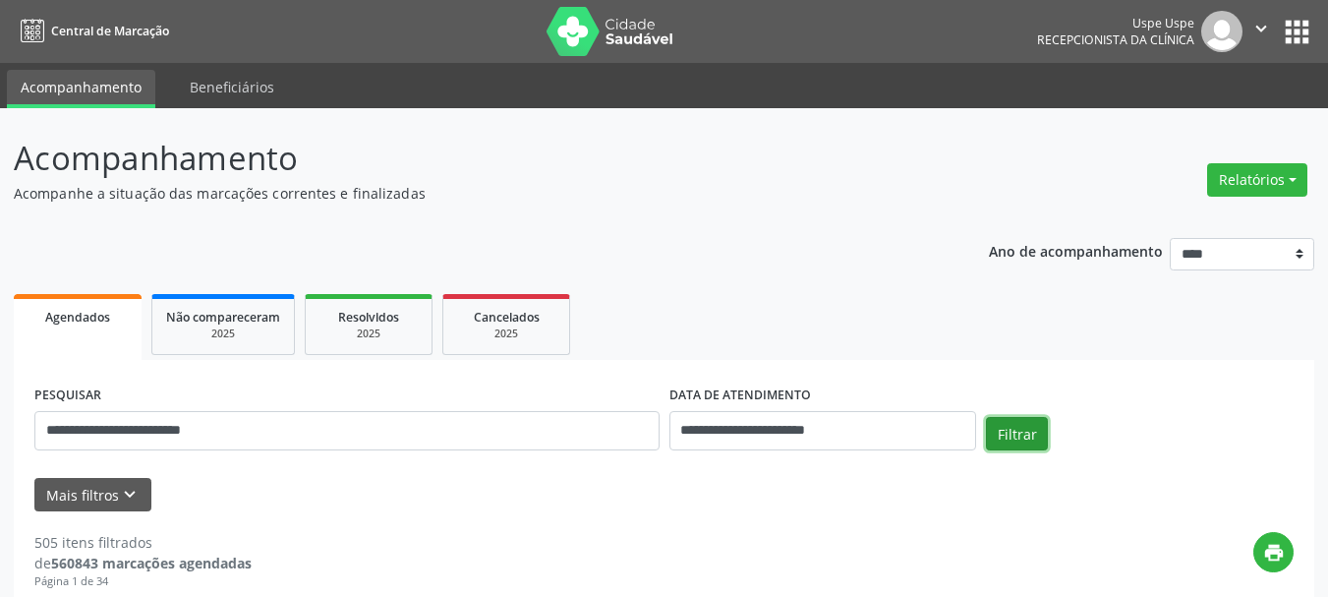
click at [994, 419] on button "Filtrar" at bounding box center [1017, 433] width 62 height 33
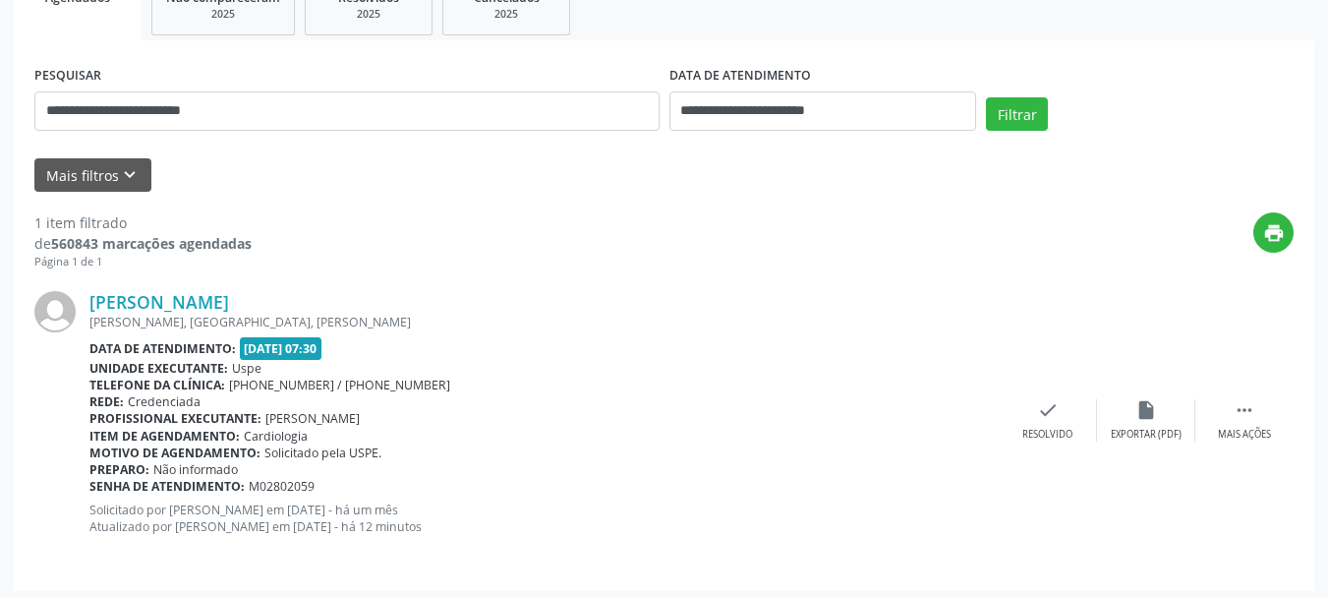
scroll to position [327, 0]
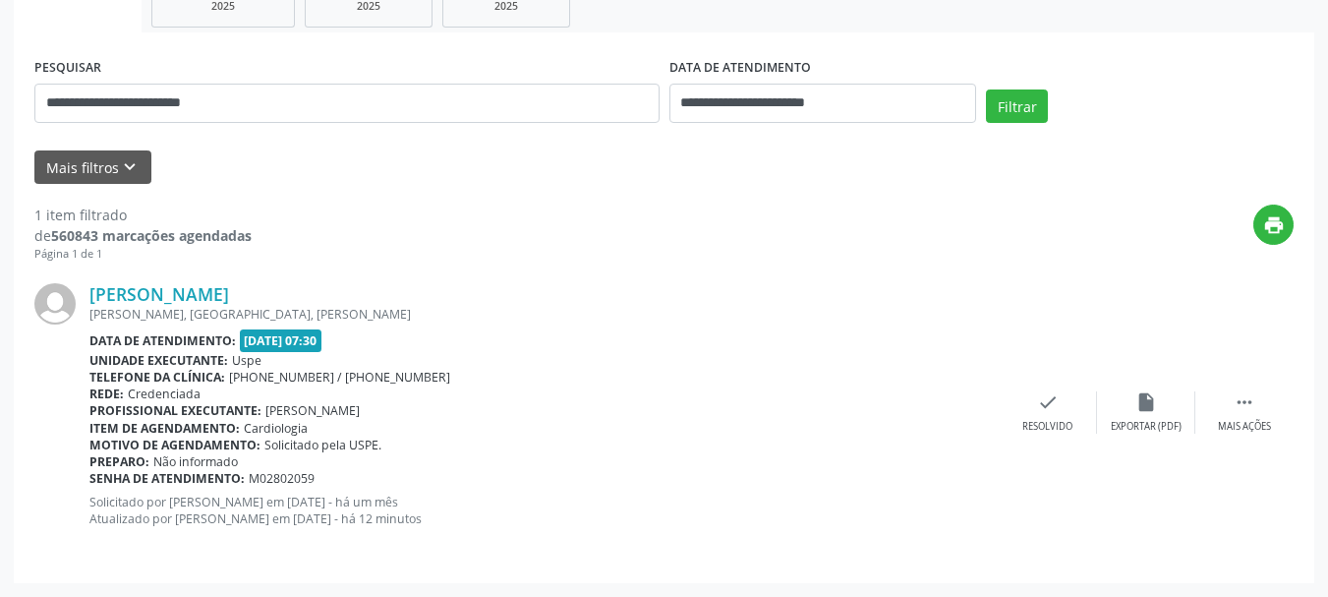
drag, startPoint x: 88, startPoint y: 285, endPoint x: 409, endPoint y: 471, distance: 371.4
click at [409, 471] on div "Gutemberg Ferreira de Aguiar JOSE PEREIRA BARBOSA, SAO JOSE, Carpina - PE Data …" at bounding box center [664, 412] width 1260 height 299
copy div "Gutemberg Ferreira de Aguiar JOSE PEREIRA BARBOSA, SAO JOSE, Carpina - PE Data …"
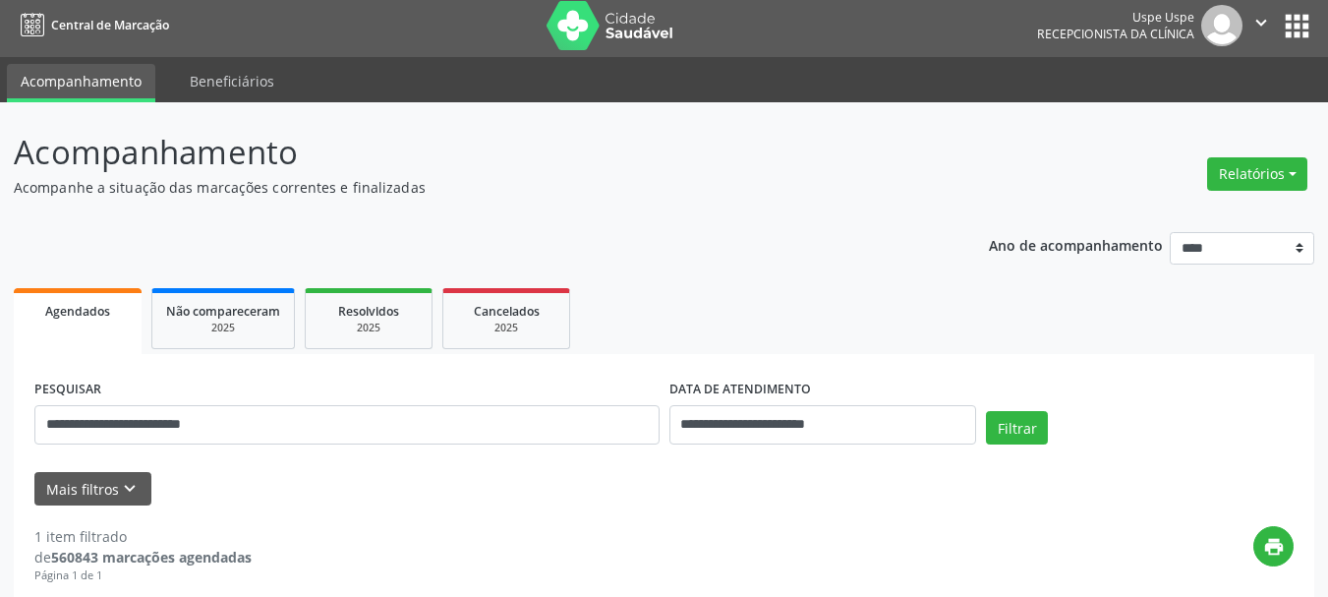
scroll to position [0, 0]
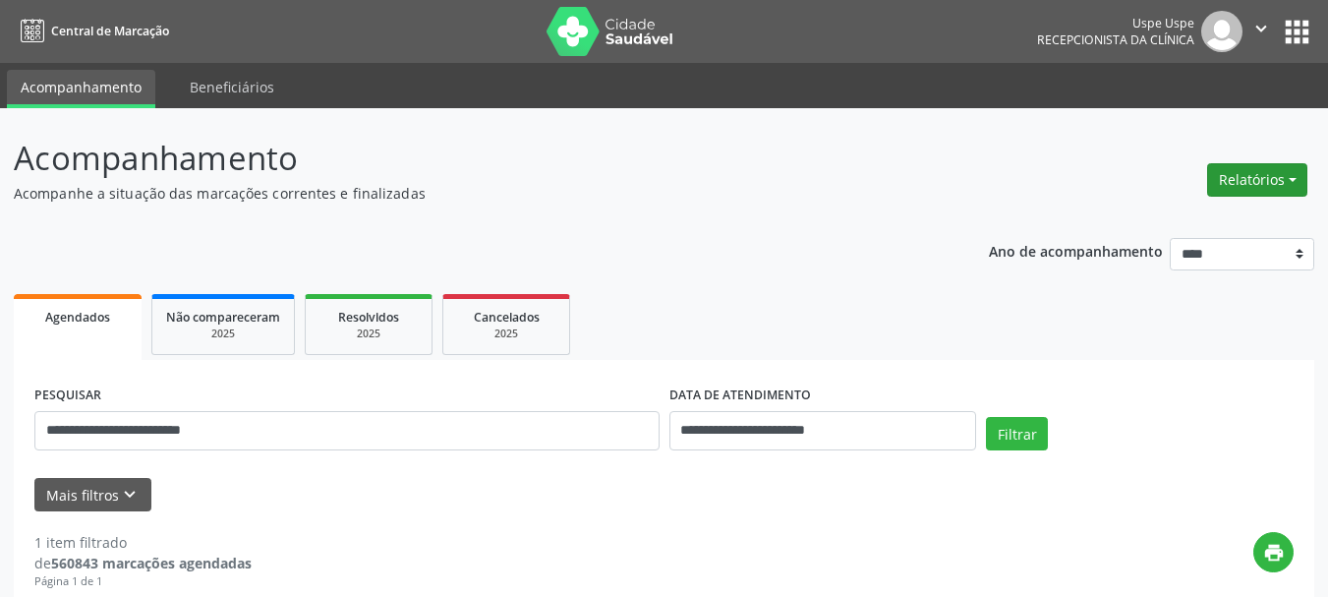
click at [1274, 164] on button "Relatórios" at bounding box center [1258, 179] width 100 height 33
click at [1247, 220] on link "Agendamentos" at bounding box center [1202, 222] width 211 height 28
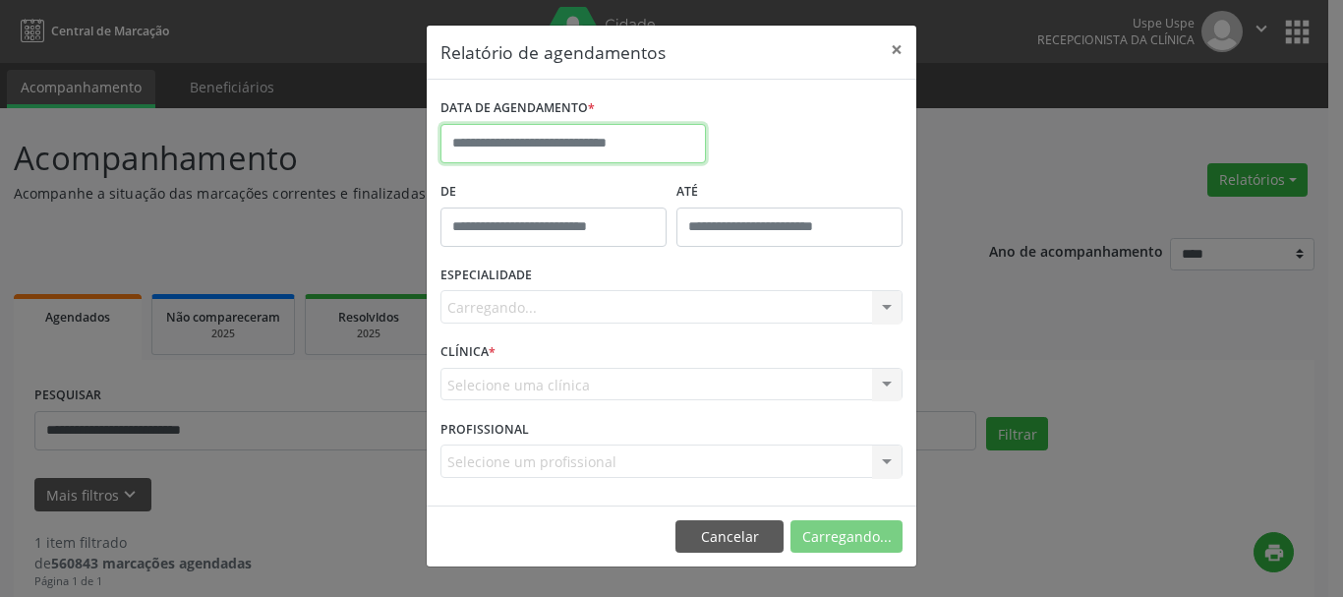
click at [640, 145] on input "text" at bounding box center [573, 143] width 265 height 39
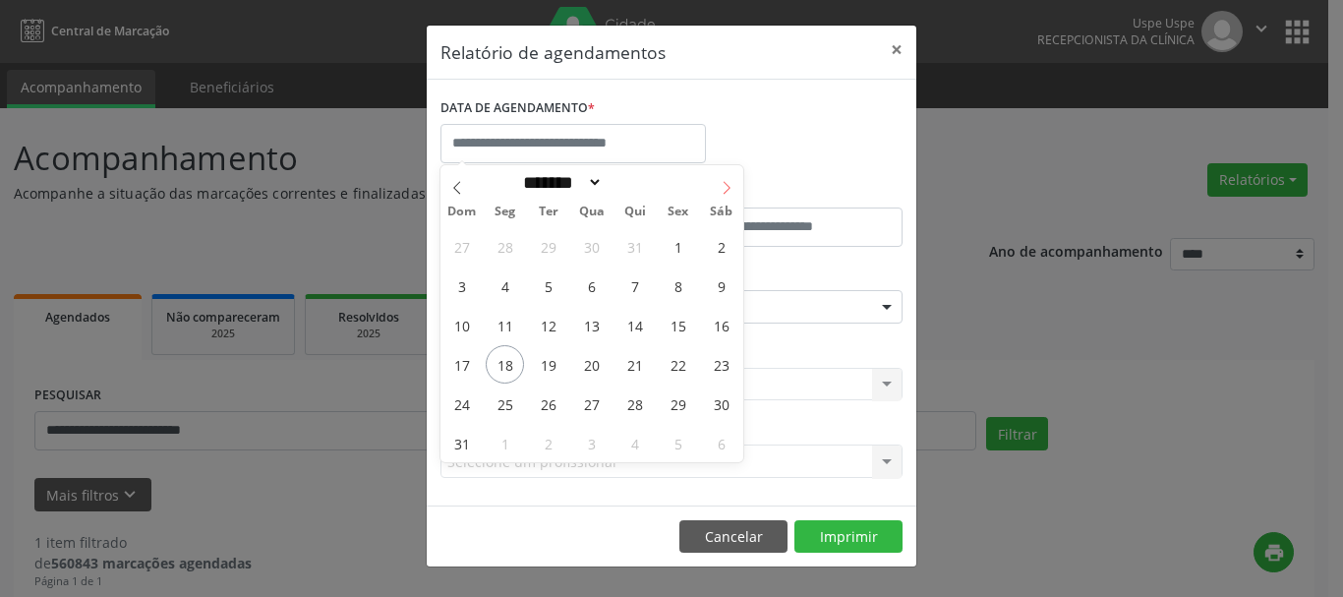
click at [729, 190] on icon at bounding box center [727, 188] width 14 height 14
click at [461, 181] on icon at bounding box center [457, 188] width 14 height 14
select select "*"
click at [553, 415] on span "26" at bounding box center [548, 403] width 38 height 38
type input "**********"
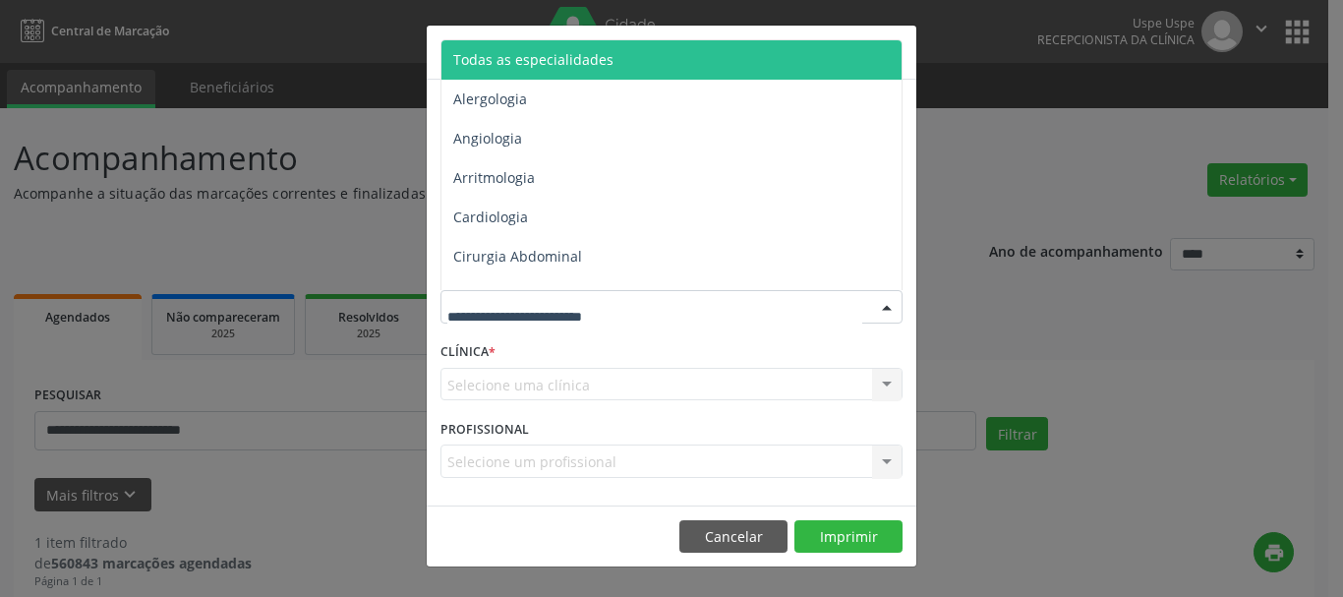
click at [545, 65] on span "Todas as especialidades" at bounding box center [533, 59] width 160 height 19
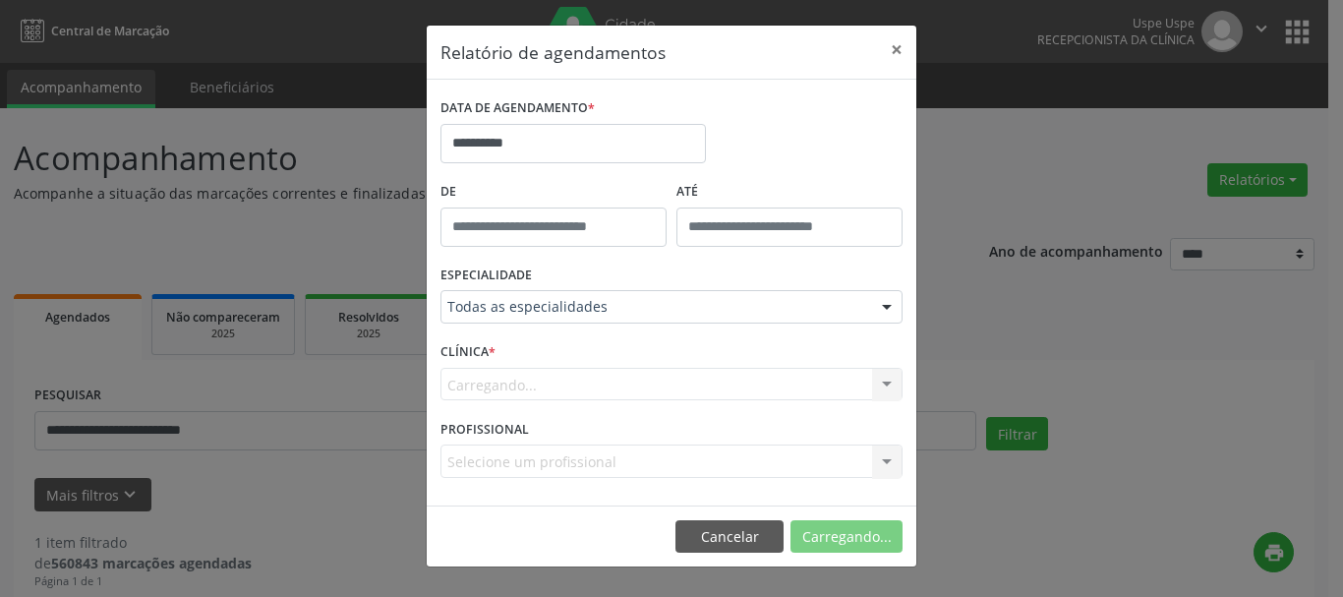
click at [485, 383] on div "Carregando... Uspe Nenhum resultado encontrado para: " " Não há nenhuma opção p…" at bounding box center [672, 384] width 462 height 33
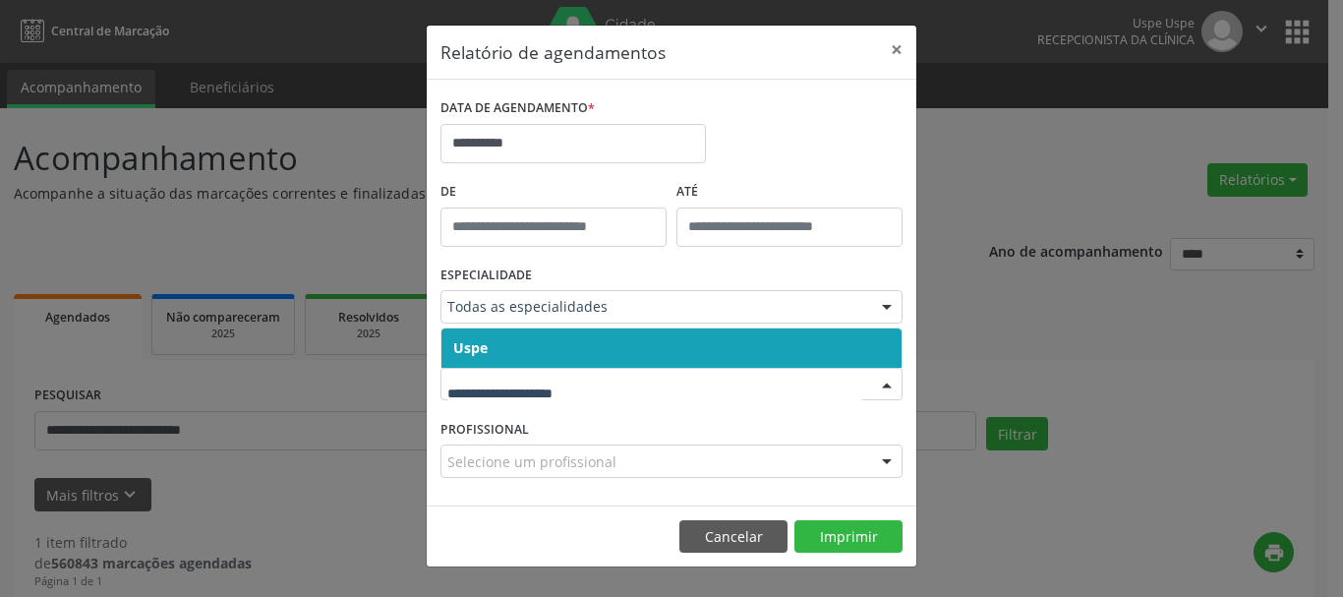
click at [481, 349] on span "Uspe" at bounding box center [470, 347] width 34 height 19
click at [481, 349] on div "CLÍNICA * Uspe Nenhum resultado encontrado para: " " Não há nenhuma opção para …" at bounding box center [672, 375] width 472 height 77
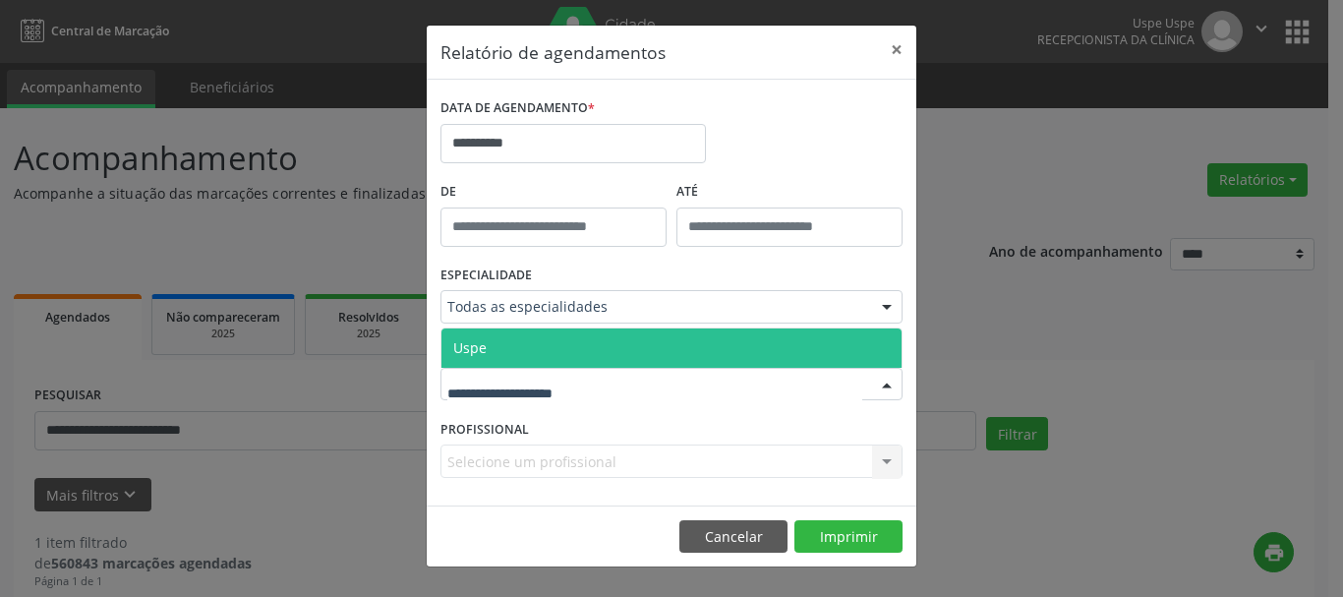
click at [477, 330] on span "Uspe" at bounding box center [672, 347] width 460 height 39
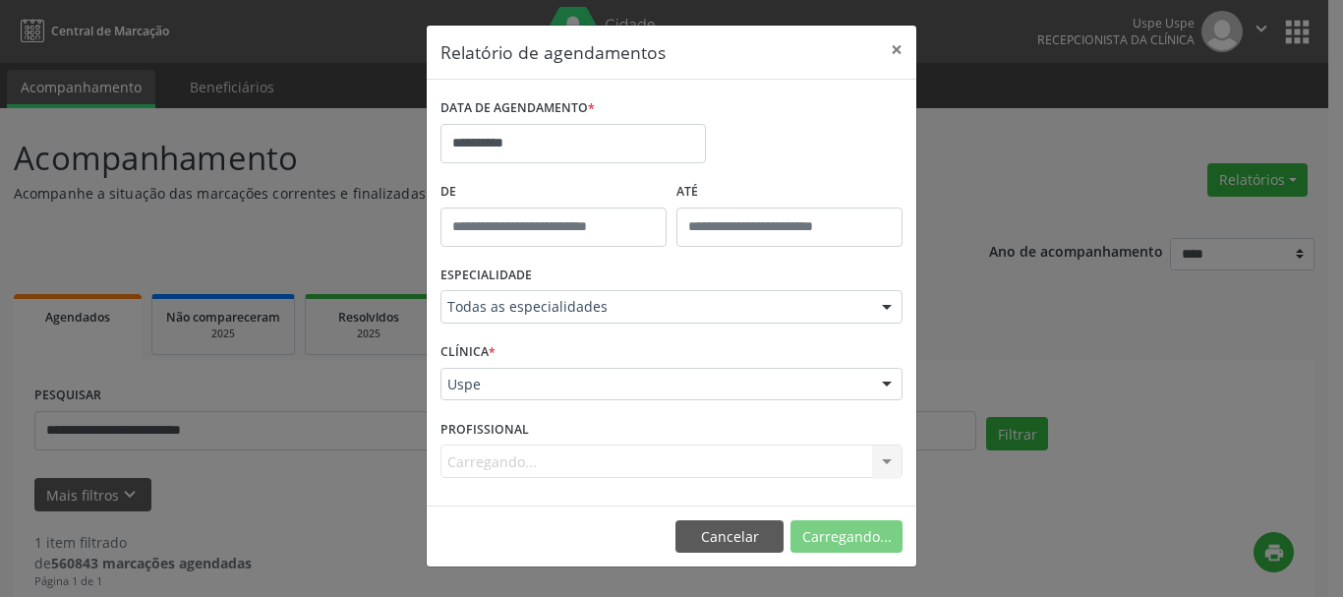
click at [477, 461] on div "Carregando... Todos os profissionais Aderaldo Tadeu de Morais Adler Felipe da C…" at bounding box center [672, 460] width 462 height 33
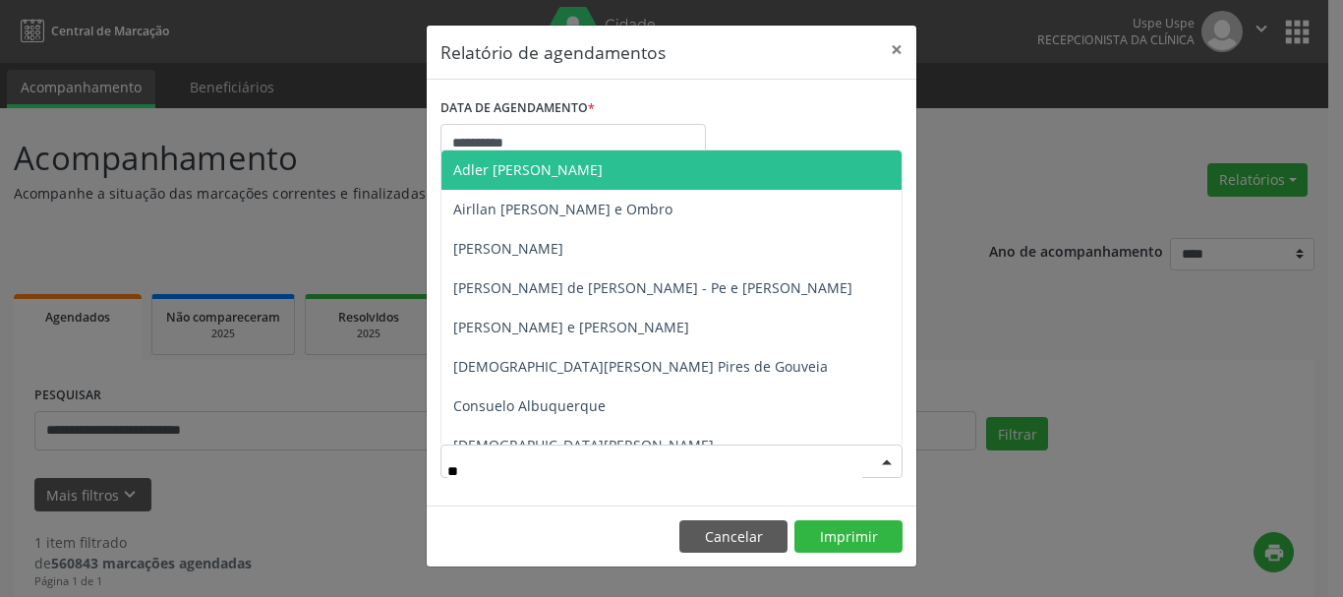
type input "***"
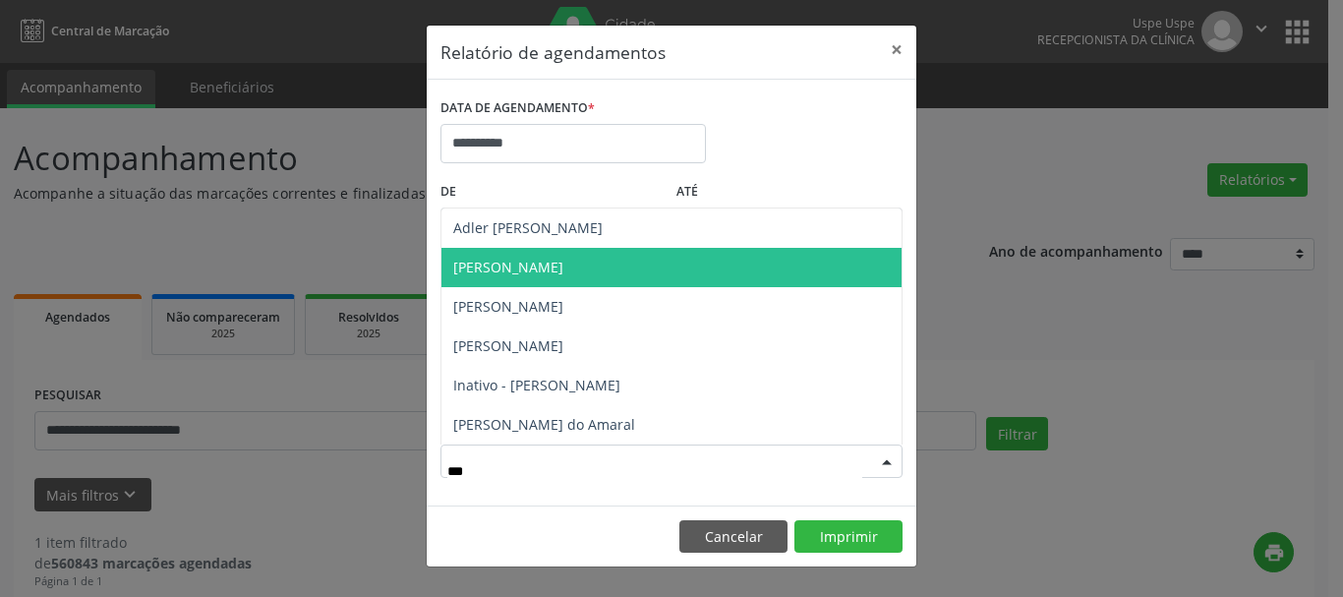
click at [525, 267] on span "[PERSON_NAME]" at bounding box center [508, 267] width 110 height 19
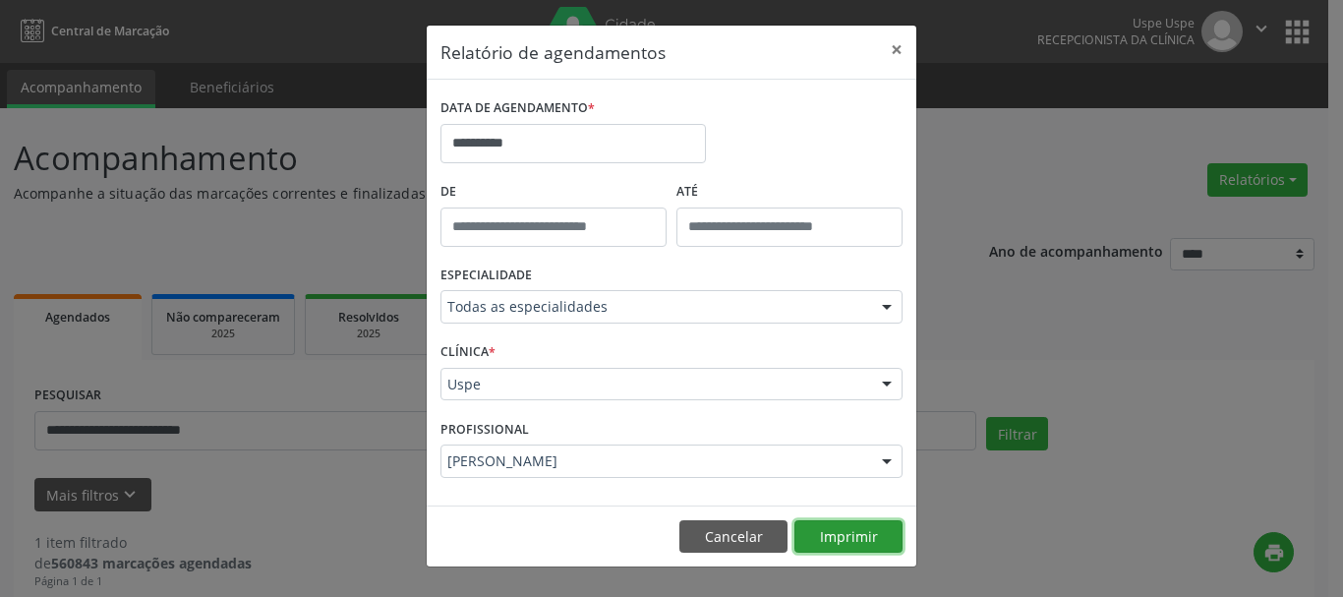
click at [827, 528] on button "Imprimir" at bounding box center [849, 536] width 108 height 33
drag, startPoint x: 894, startPoint y: 51, endPoint x: 750, endPoint y: 29, distance: 145.2
click at [891, 51] on button "×" at bounding box center [896, 50] width 39 height 48
